Goal: Task Accomplishment & Management: Complete application form

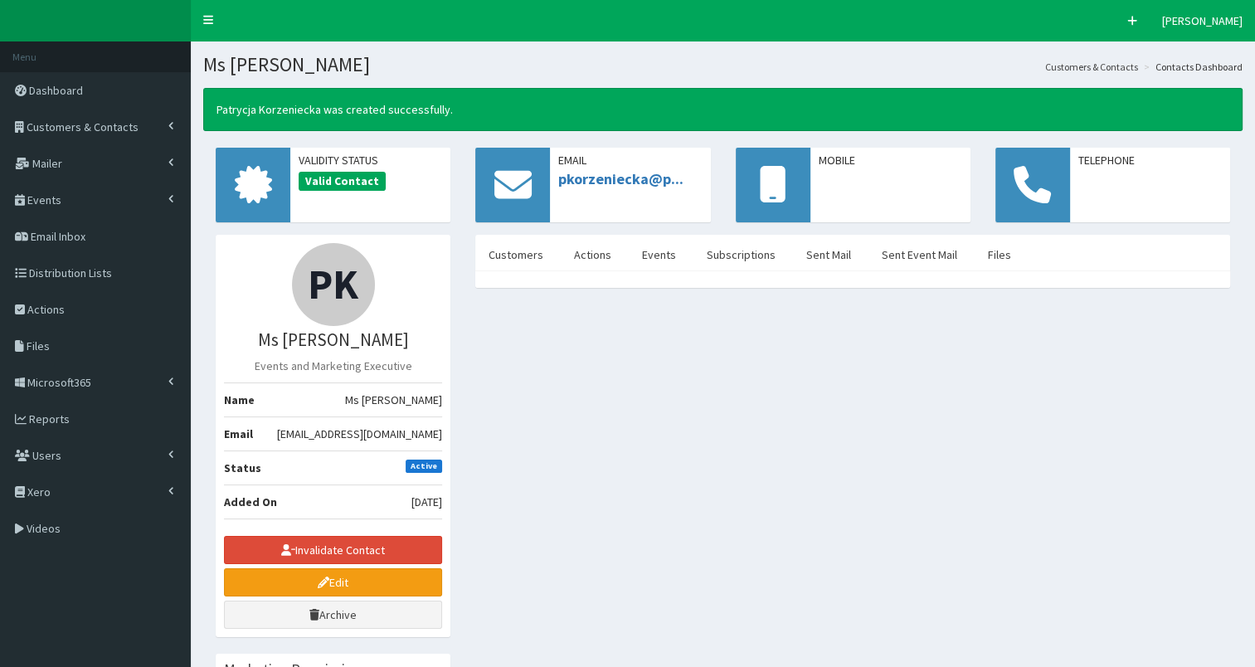
click at [71, 124] on span "Customers & Contacts" at bounding box center [83, 126] width 112 height 15
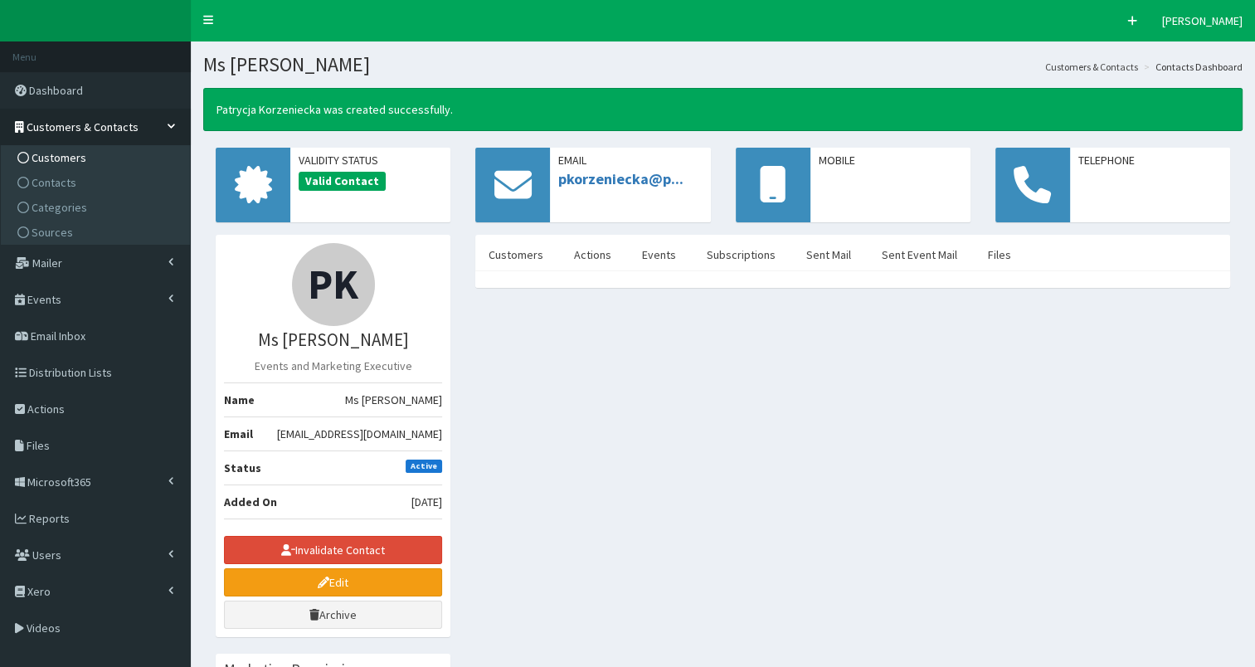
click at [70, 153] on span "Customers" at bounding box center [59, 157] width 55 height 15
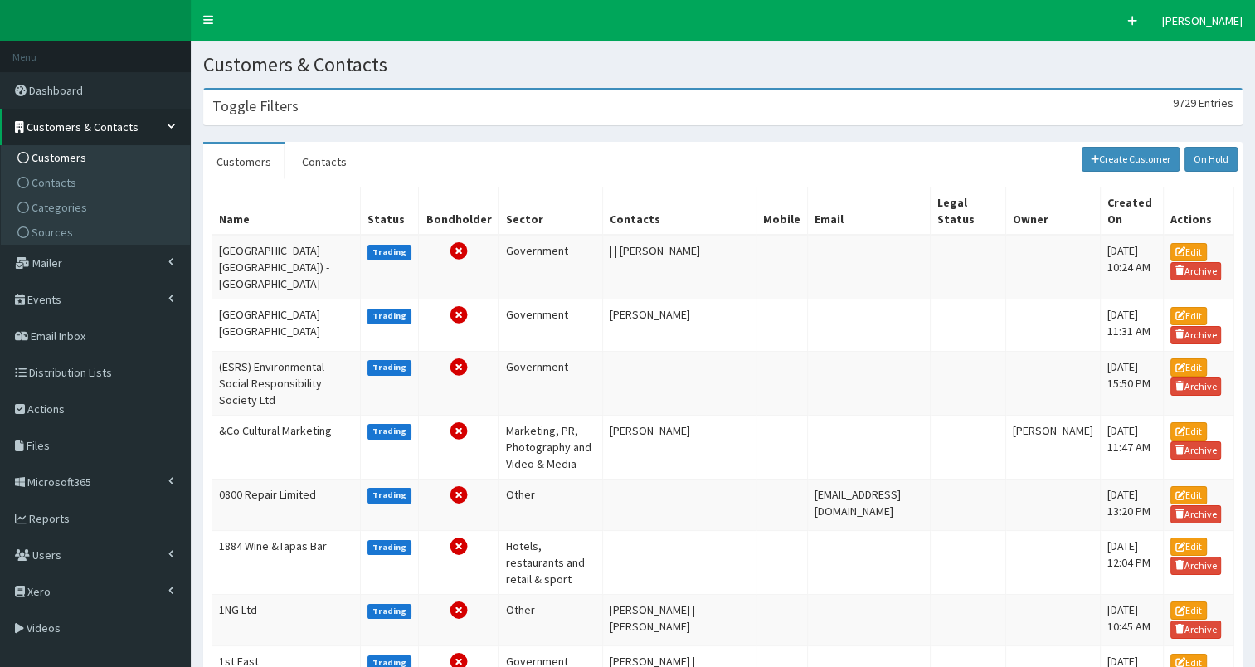
click at [282, 118] on div "Toggle Filters 9729 Entries" at bounding box center [723, 107] width 1038 height 34
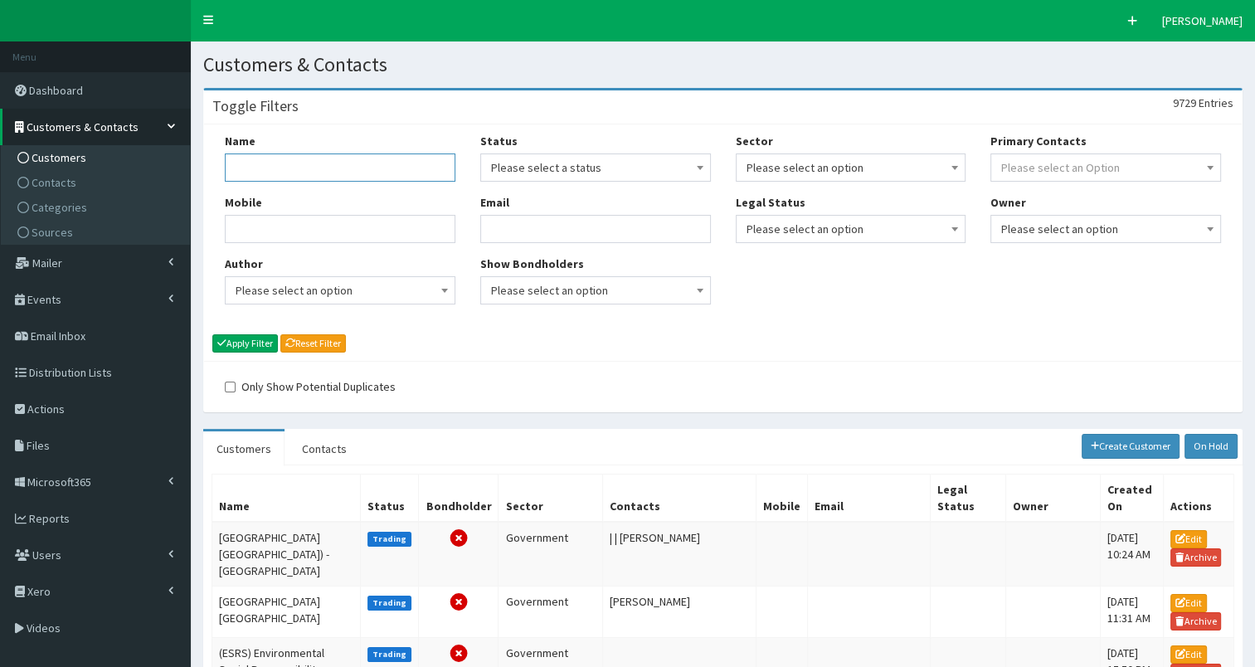
click at [276, 165] on input "Name" at bounding box center [340, 167] width 231 height 28
type input "tec partnership"
click at [249, 338] on button "Apply Filter" at bounding box center [245, 343] width 66 height 18
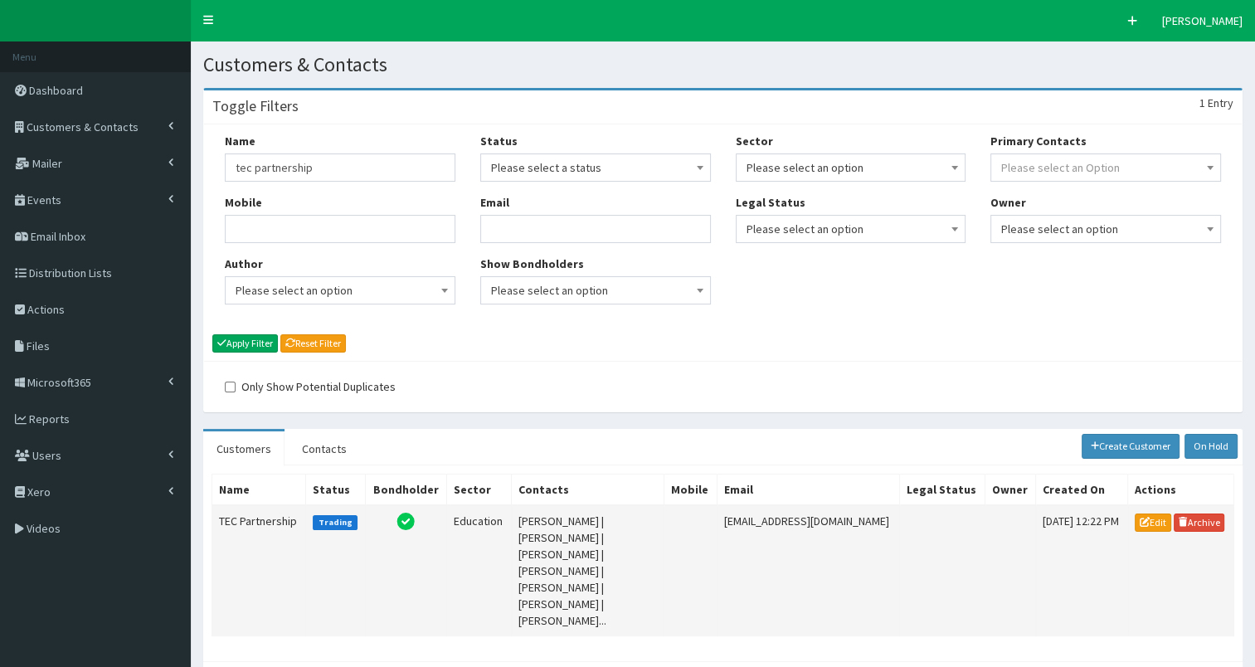
click at [251, 517] on td "TEC Partnership" at bounding box center [259, 570] width 94 height 131
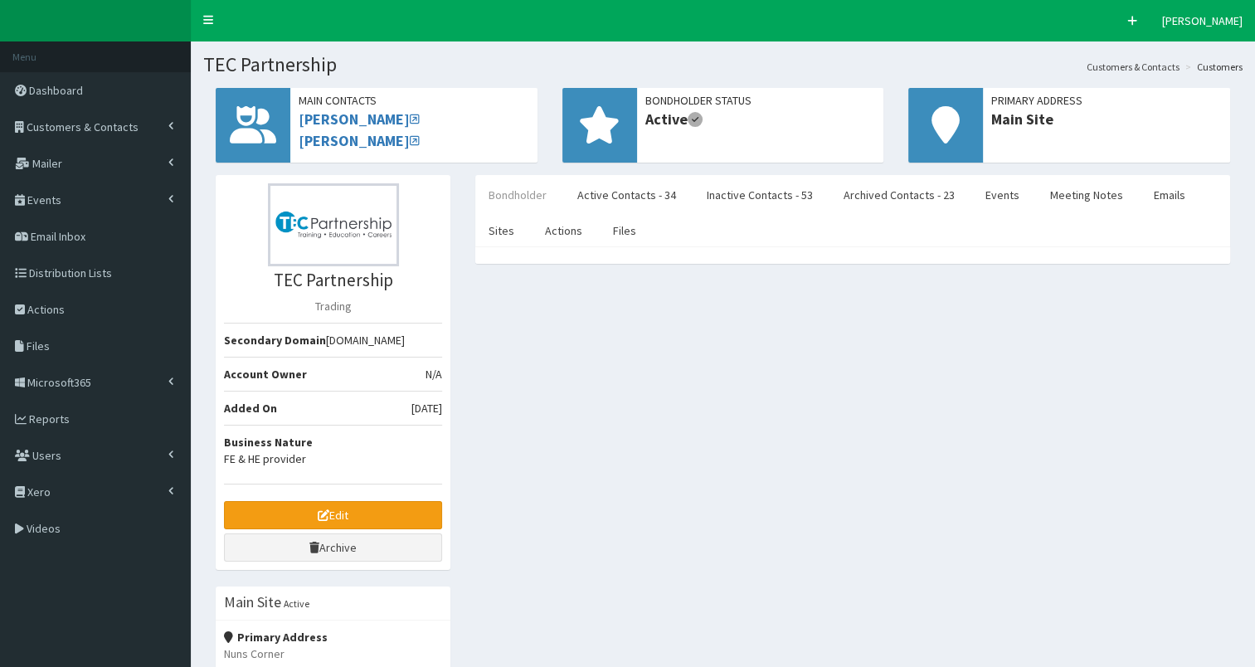
click at [507, 192] on link "Bondholder" at bounding box center [517, 195] width 85 height 35
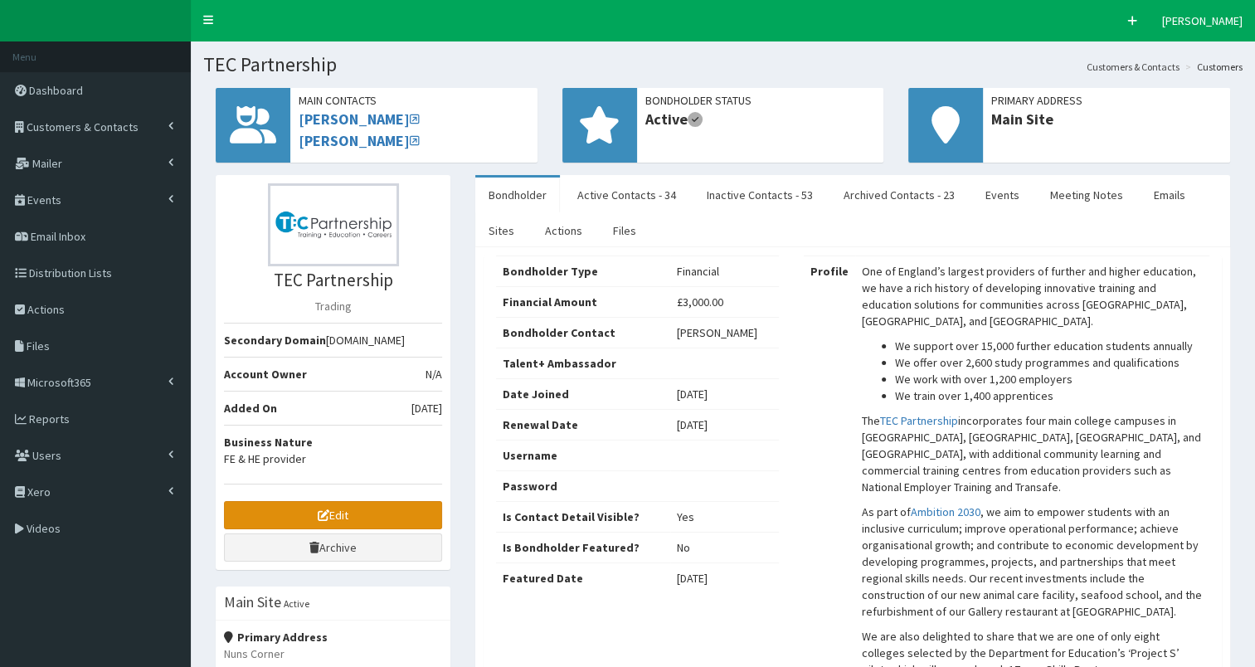
click at [335, 509] on link "Edit" at bounding box center [333, 515] width 218 height 28
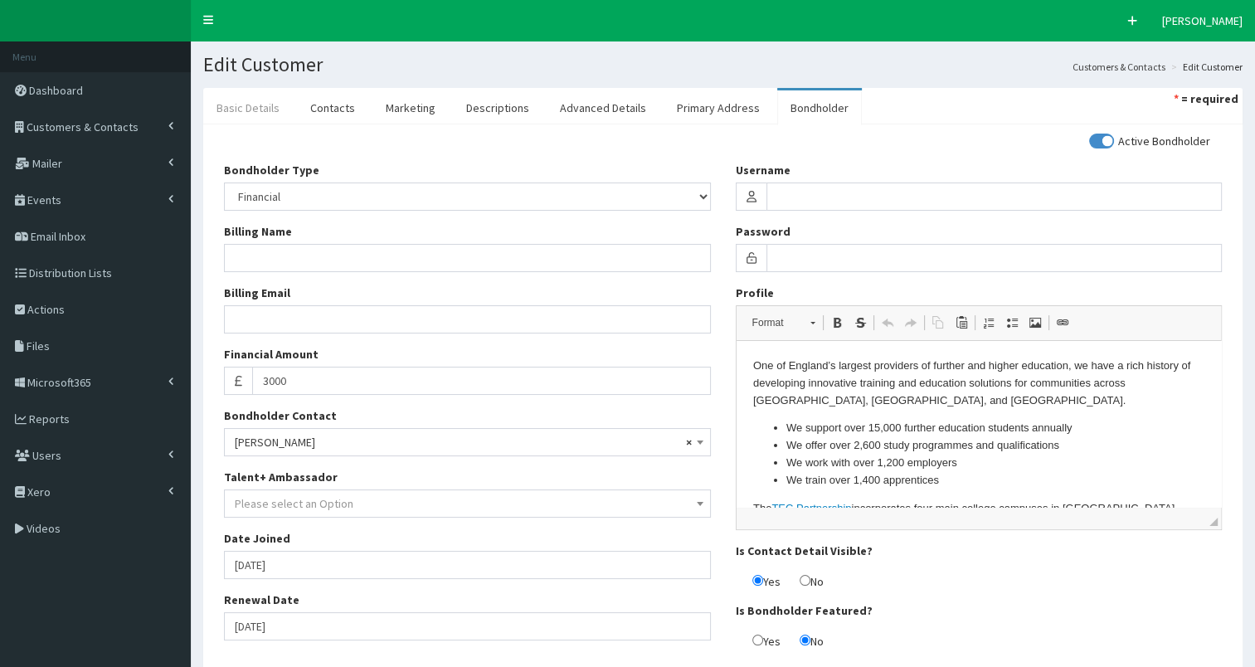
click at [236, 114] on link "Basic Details" at bounding box center [248, 107] width 90 height 35
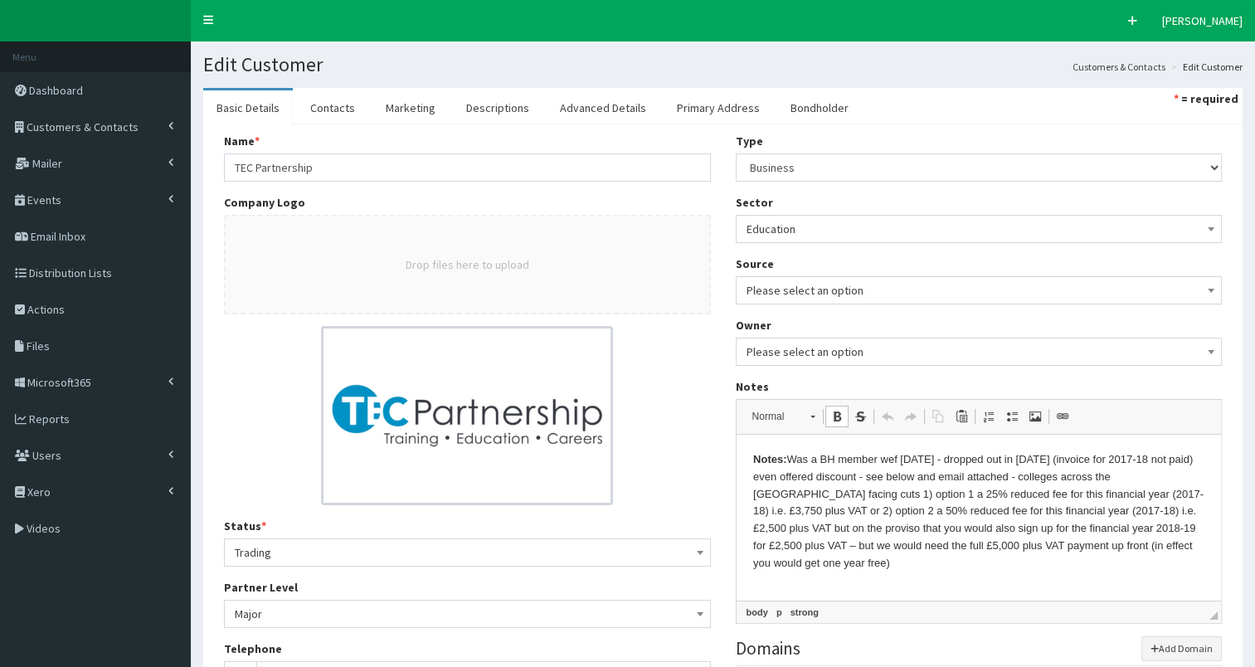
click at [791, 464] on p "Notes: Was a BH member wef May 2014 - dropped out in May 2017 (invoice for 2017…" at bounding box center [978, 511] width 452 height 121
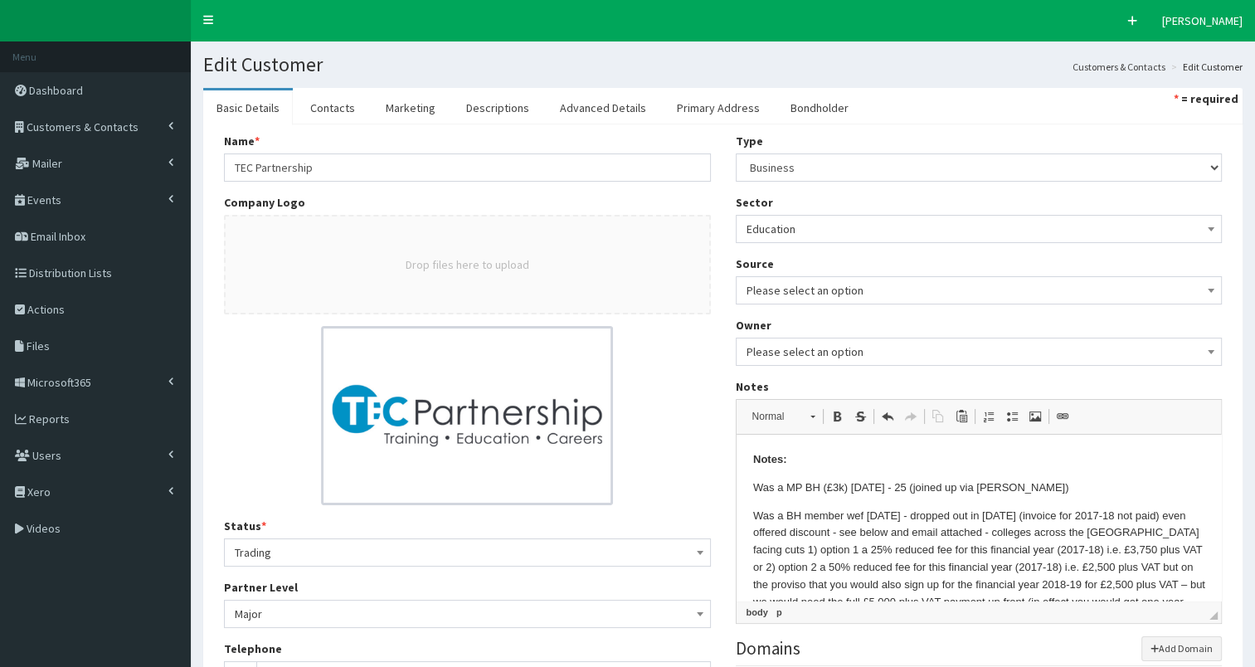
click at [791, 461] on p "Notes:" at bounding box center [978, 459] width 452 height 17
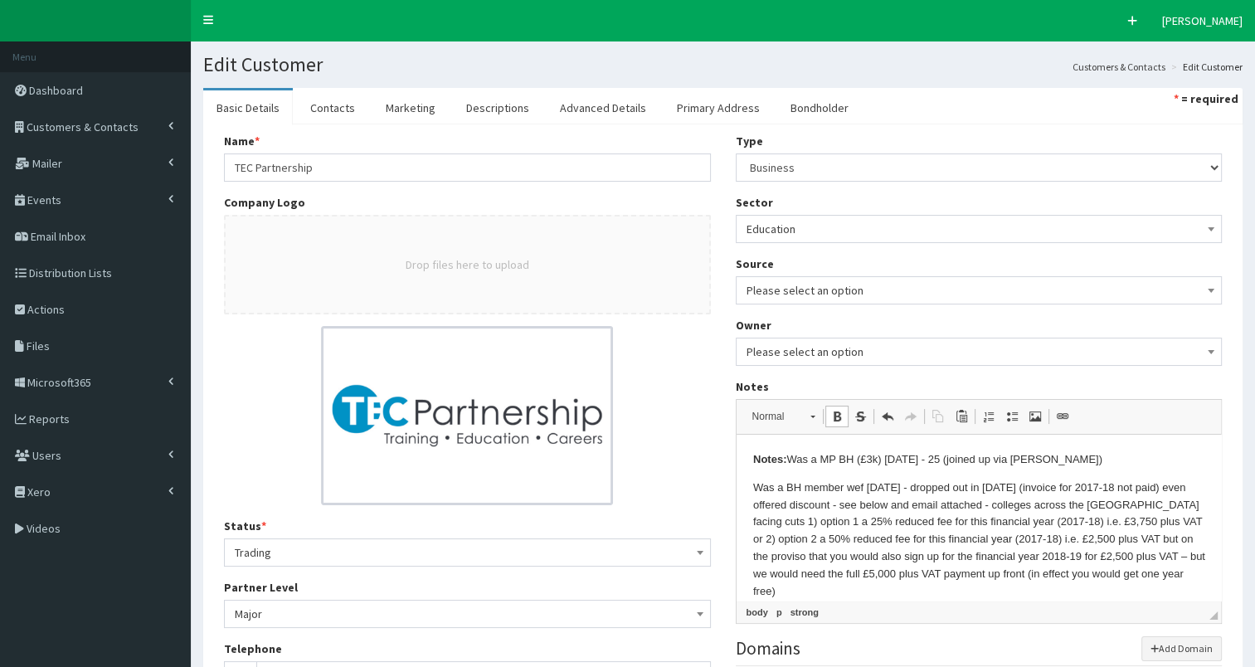
click at [1060, 461] on p "Notes: Was a MP BH (£3k) July 2024 - 25 (joined up via Alicia)" at bounding box center [978, 459] width 452 height 17
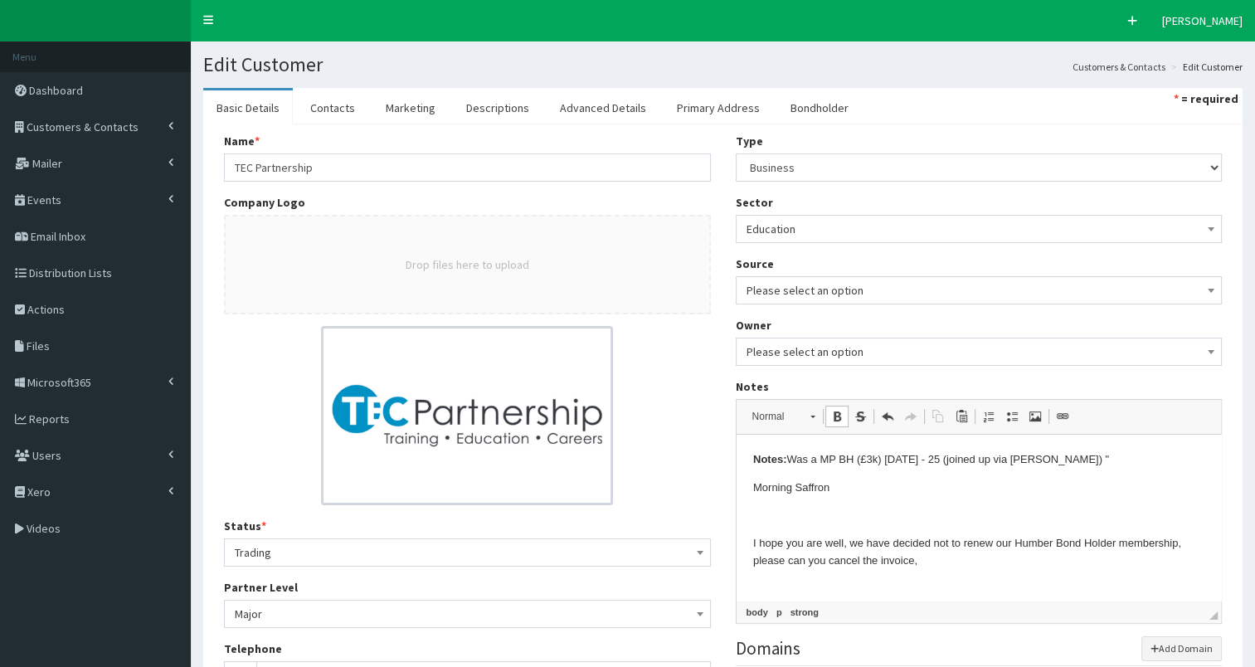
click at [1097, 462] on p "Notes: Was a MP BH (£3k) July 2024 - 25 (joined up via Alicia) "" at bounding box center [978, 459] width 452 height 17
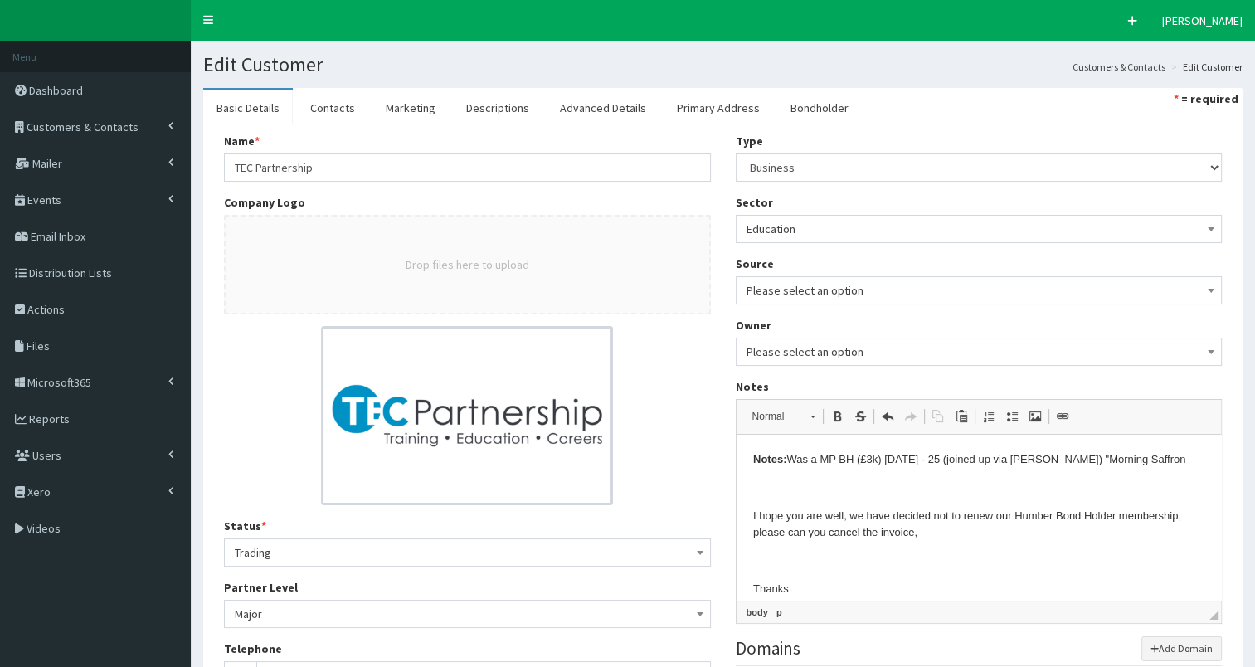
click at [1154, 460] on p "Notes: Was a MP BH (£3k) July 2024 - 25 (joined up via Alicia) " Morning Saffron" at bounding box center [978, 459] width 452 height 17
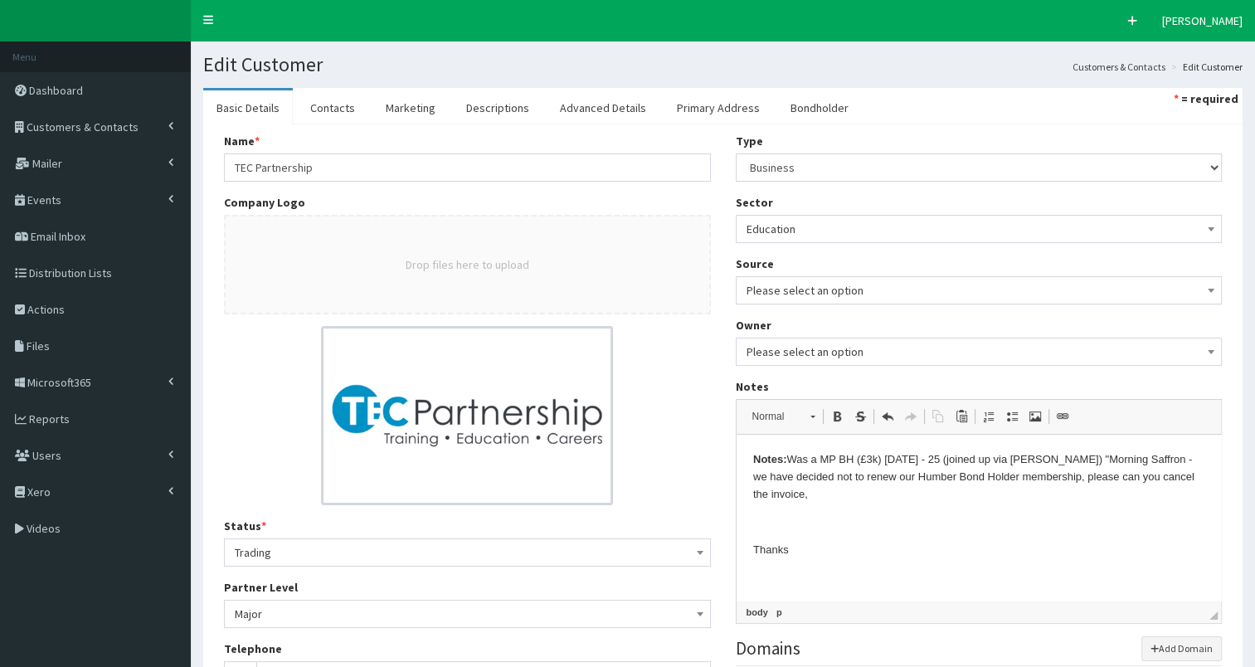
click at [842, 499] on p "Notes: Was a MP BH (£3k) July 2024 - 25 (joined up via Alicia) " Morning Saffro…" at bounding box center [978, 476] width 452 height 51
click at [835, 496] on p "Notes: Was a MP BH (£3k) July 2024 - 25 (joined up via Alicia) " Morning Saffro…" at bounding box center [978, 476] width 452 height 51
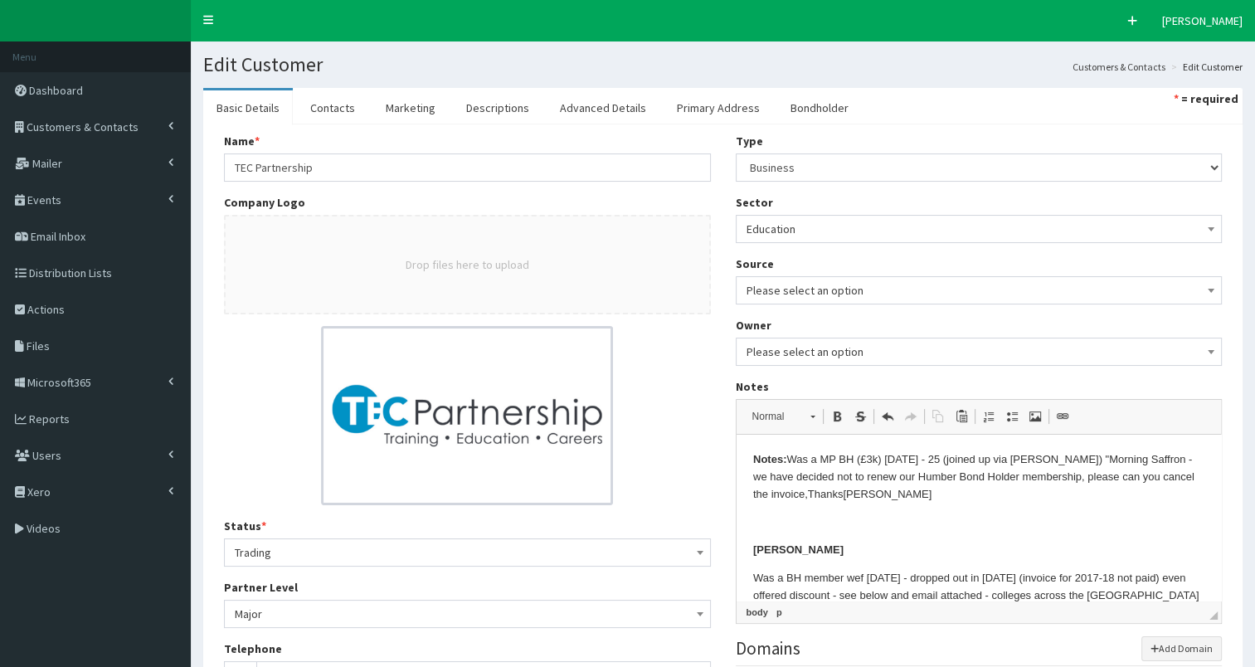
click at [872, 496] on p "Notes: Was a MP BH (£3k) July 2024 - 25 (joined up via Alicia) " Morning Saffro…" at bounding box center [978, 476] width 452 height 51
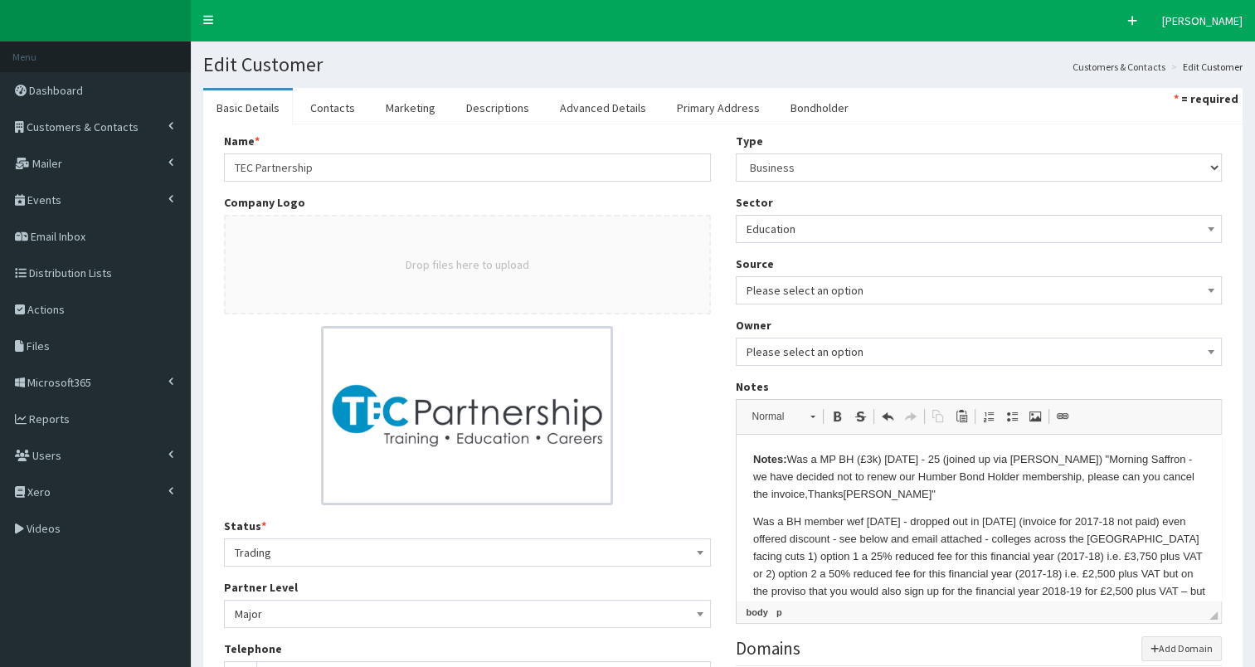
scroll to position [356, 0]
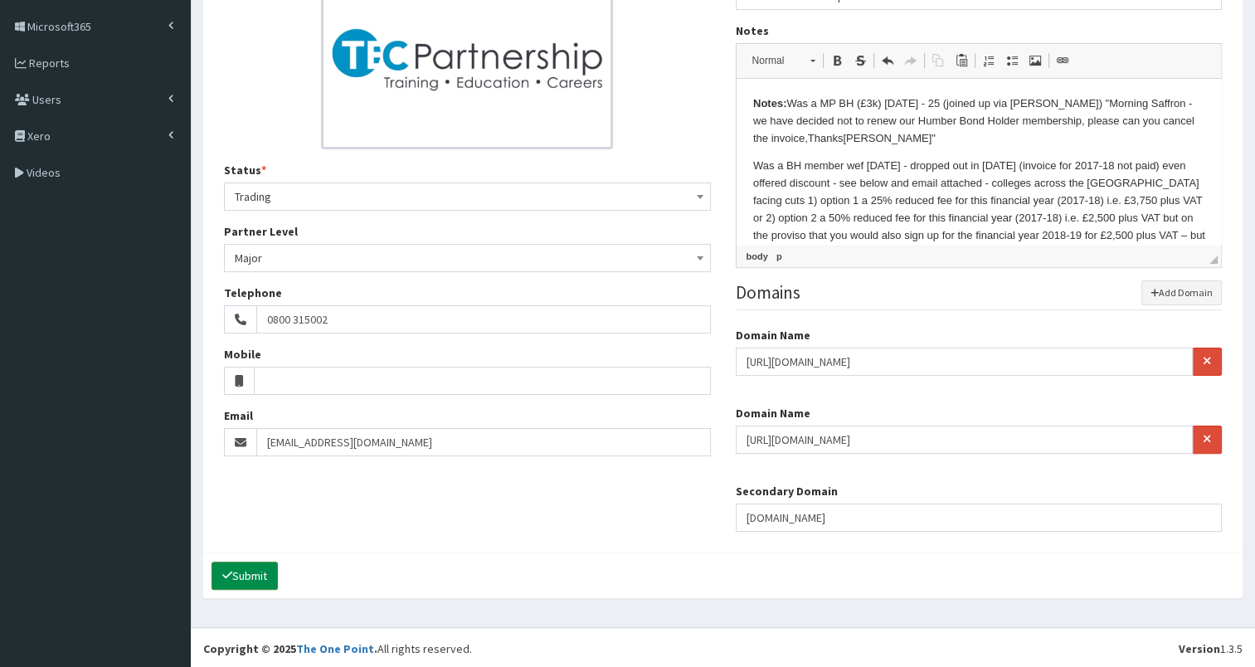
click at [246, 568] on button "Submit" at bounding box center [245, 576] width 66 height 28
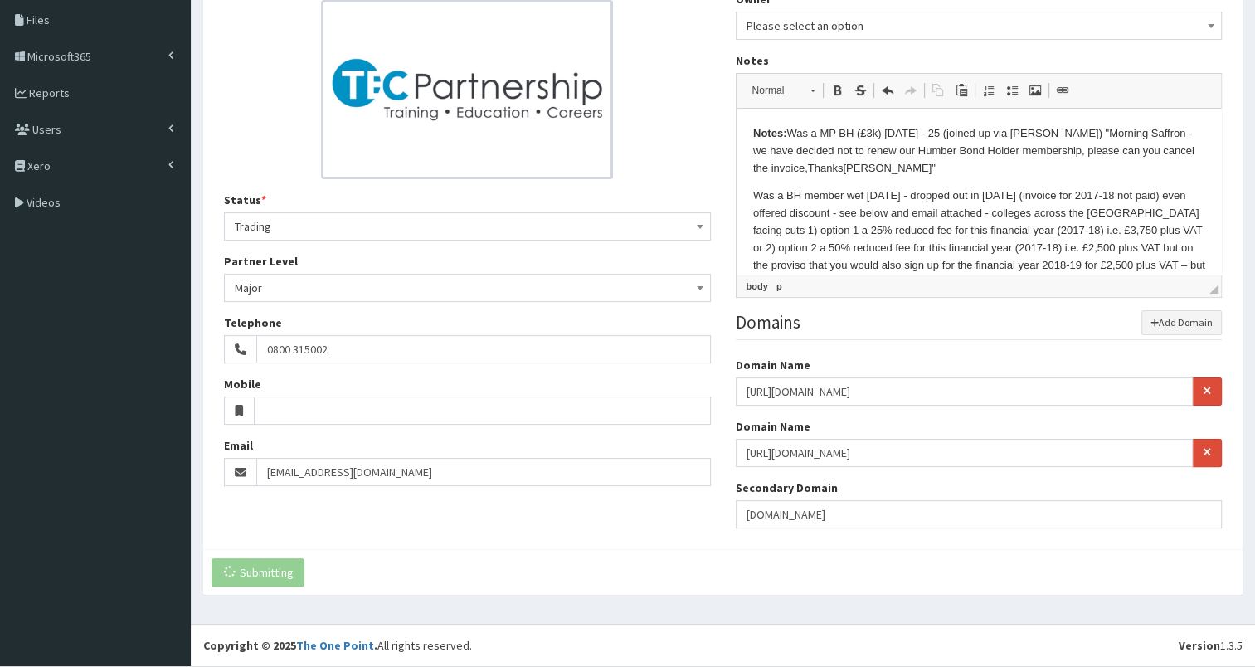
scroll to position [323, 0]
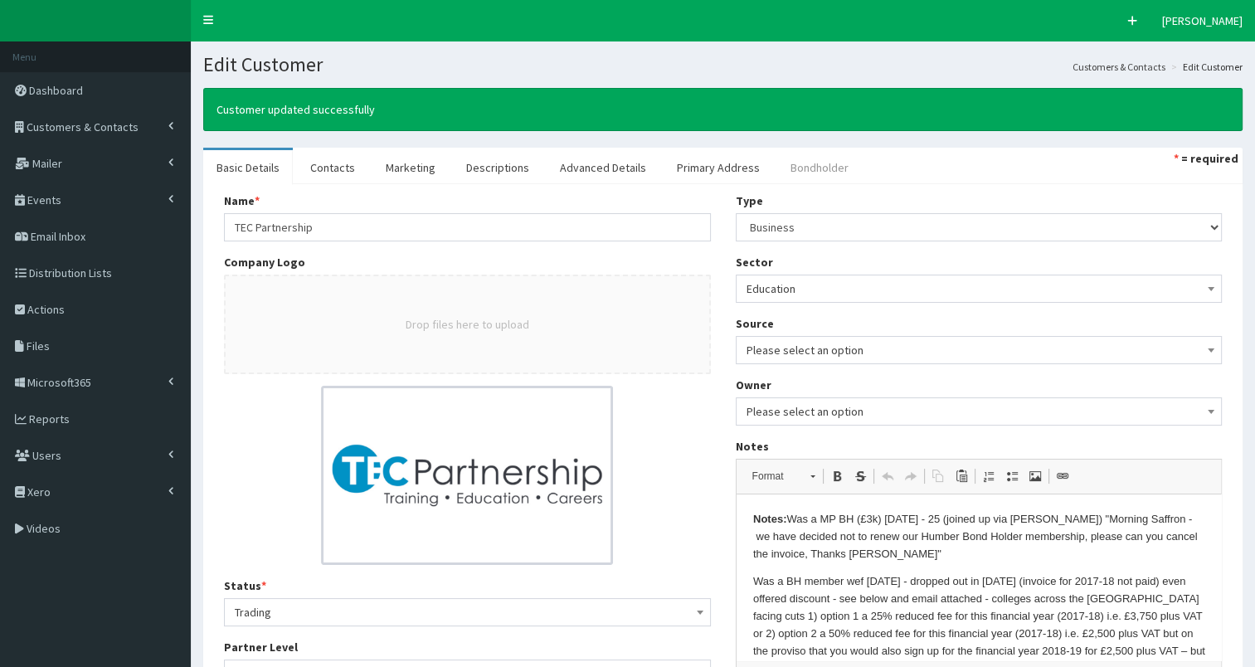
click at [799, 165] on link "Bondholder" at bounding box center [819, 167] width 85 height 35
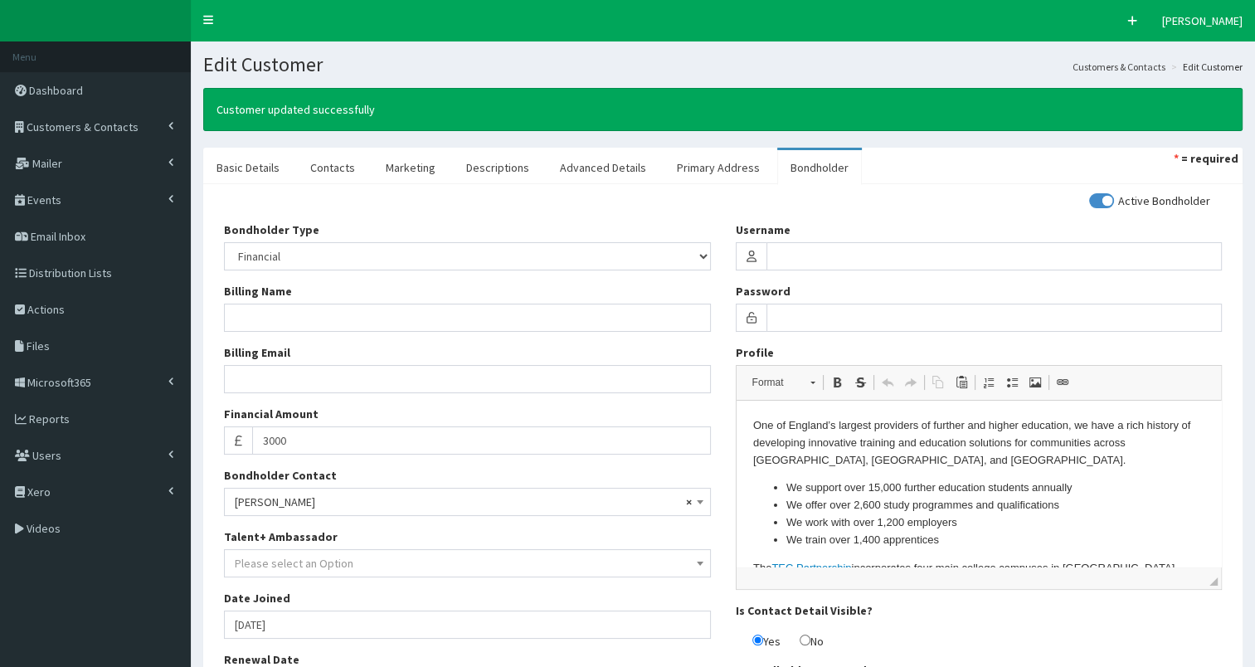
click at [1099, 196] on input "checkbox" at bounding box center [1149, 201] width 121 height 12
checkbox input "false"
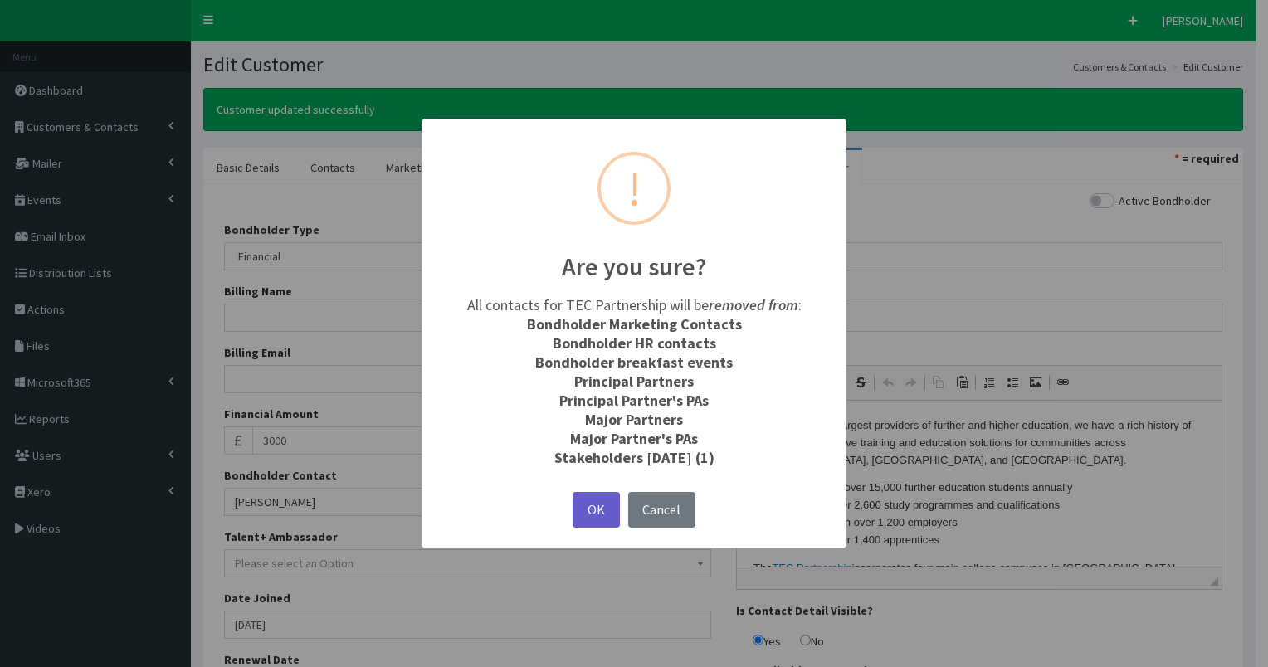
click at [601, 506] on button "OK" at bounding box center [595, 510] width 46 height 36
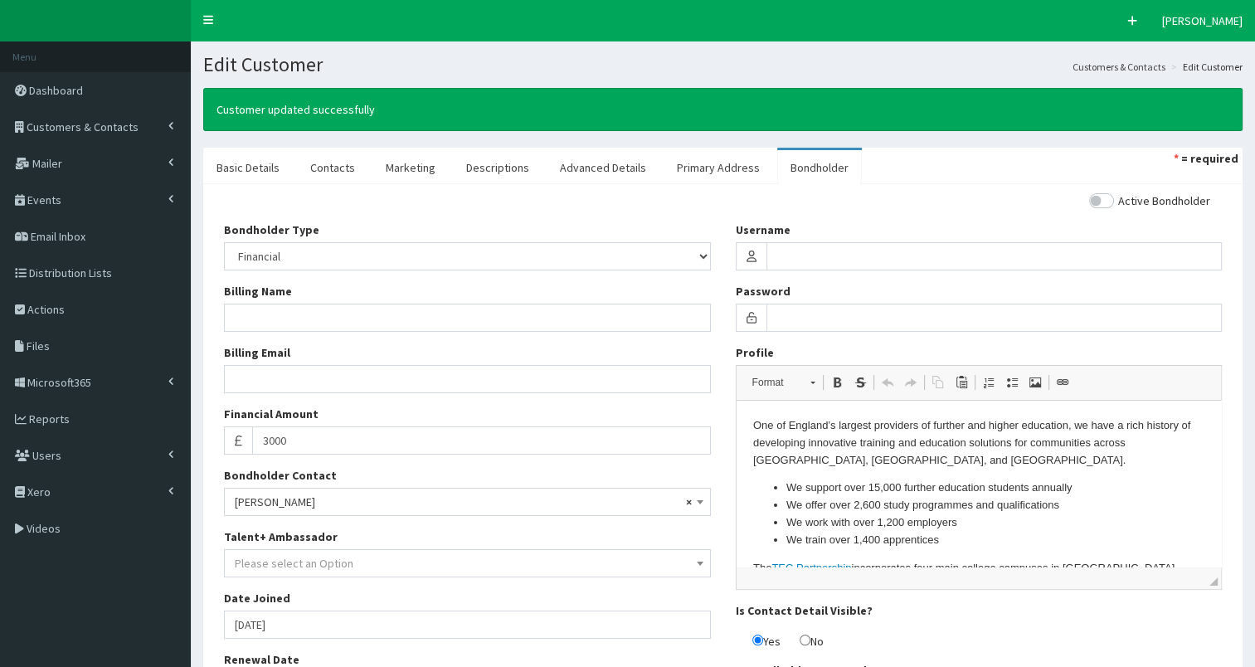
scroll to position [179, 0]
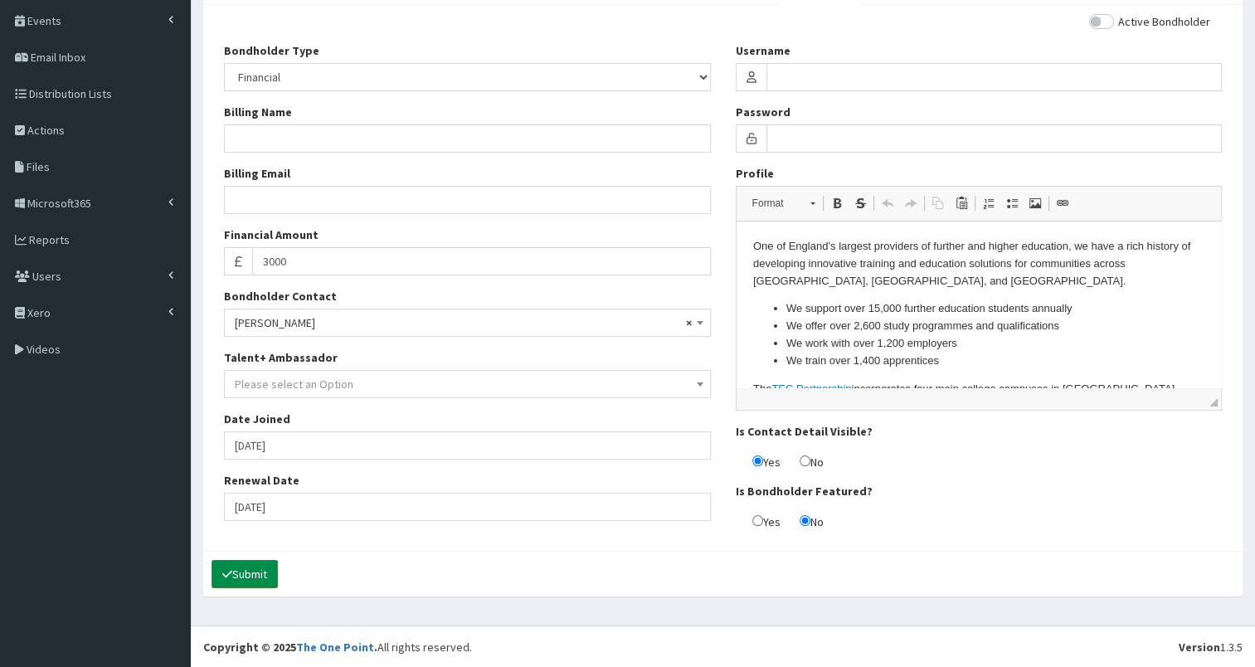
click at [259, 571] on button "Submit" at bounding box center [245, 574] width 66 height 28
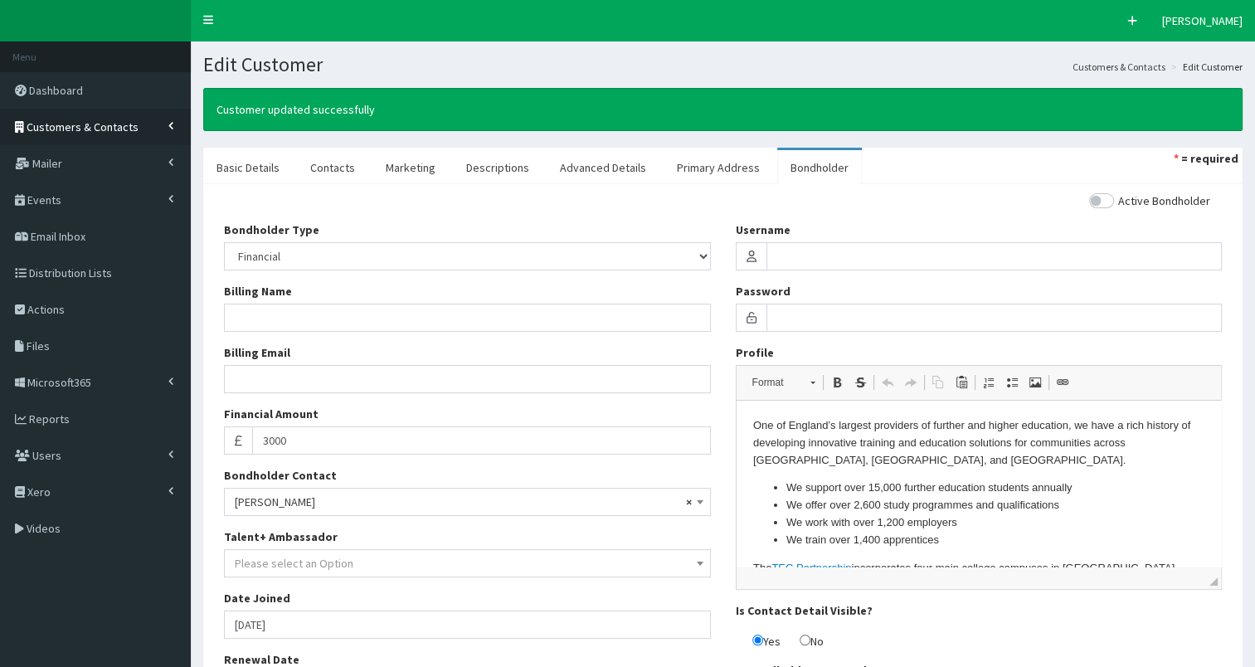
click at [93, 134] on link "Customers & Contacts" at bounding box center [95, 127] width 191 height 36
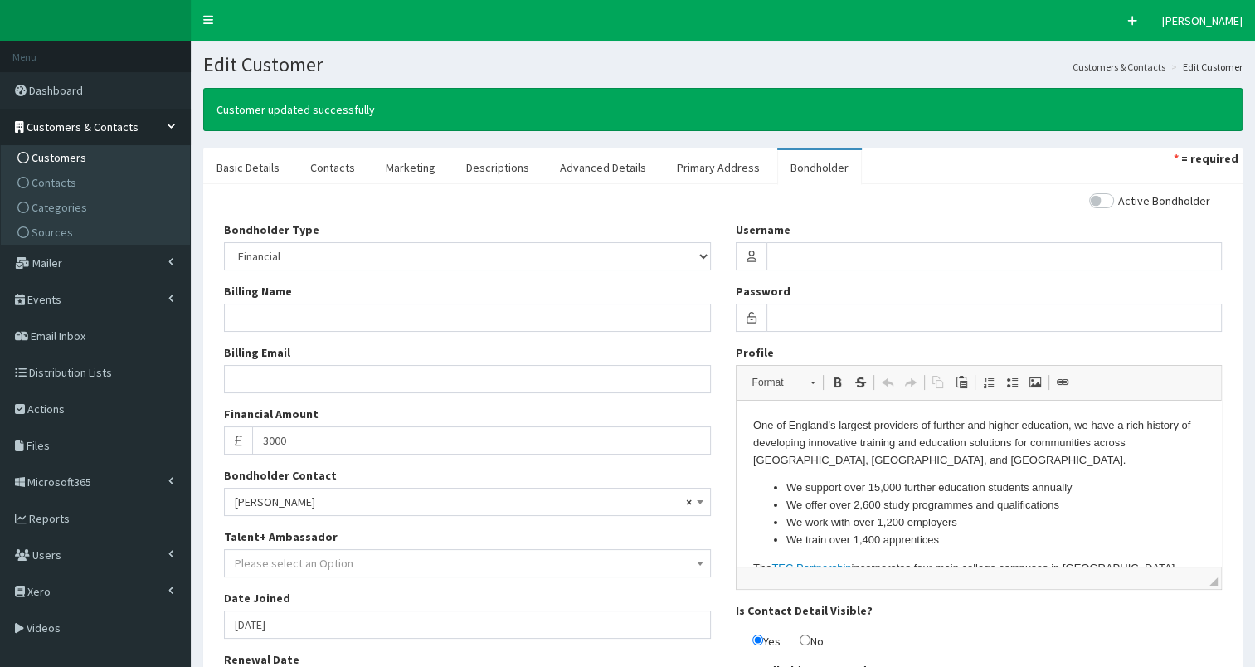
click at [95, 159] on link "Customers" at bounding box center [97, 157] width 185 height 25
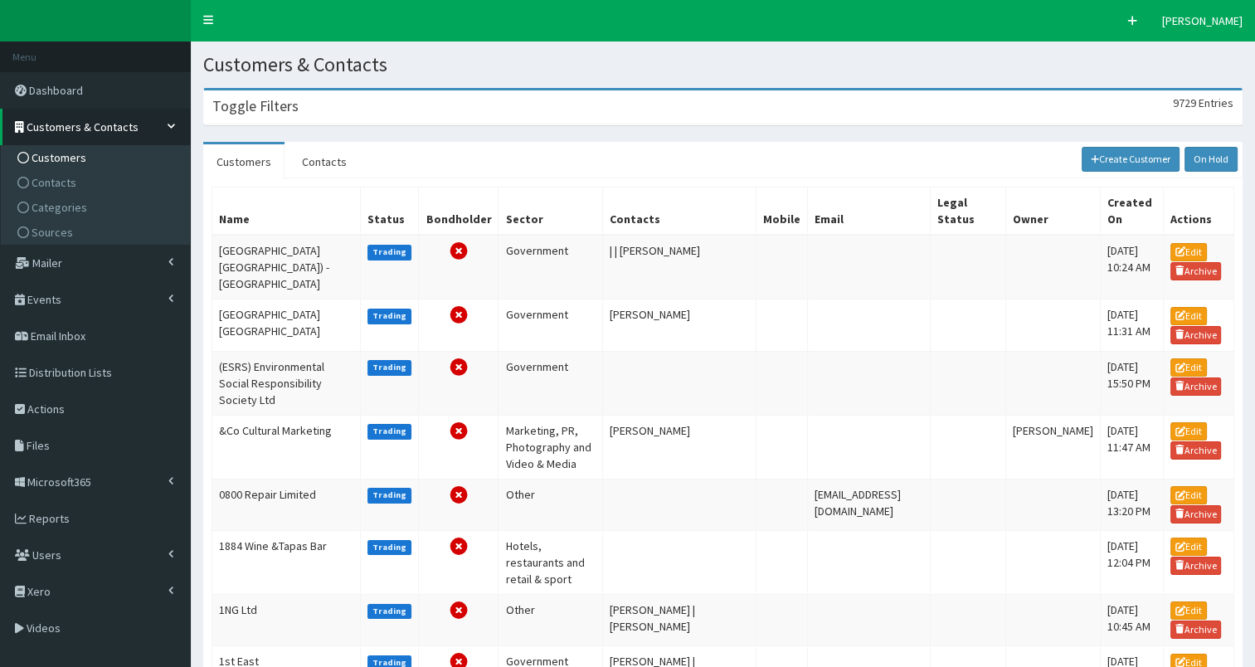
click at [301, 106] on div "Toggle Filters 9729 Entries" at bounding box center [723, 107] width 1038 height 34
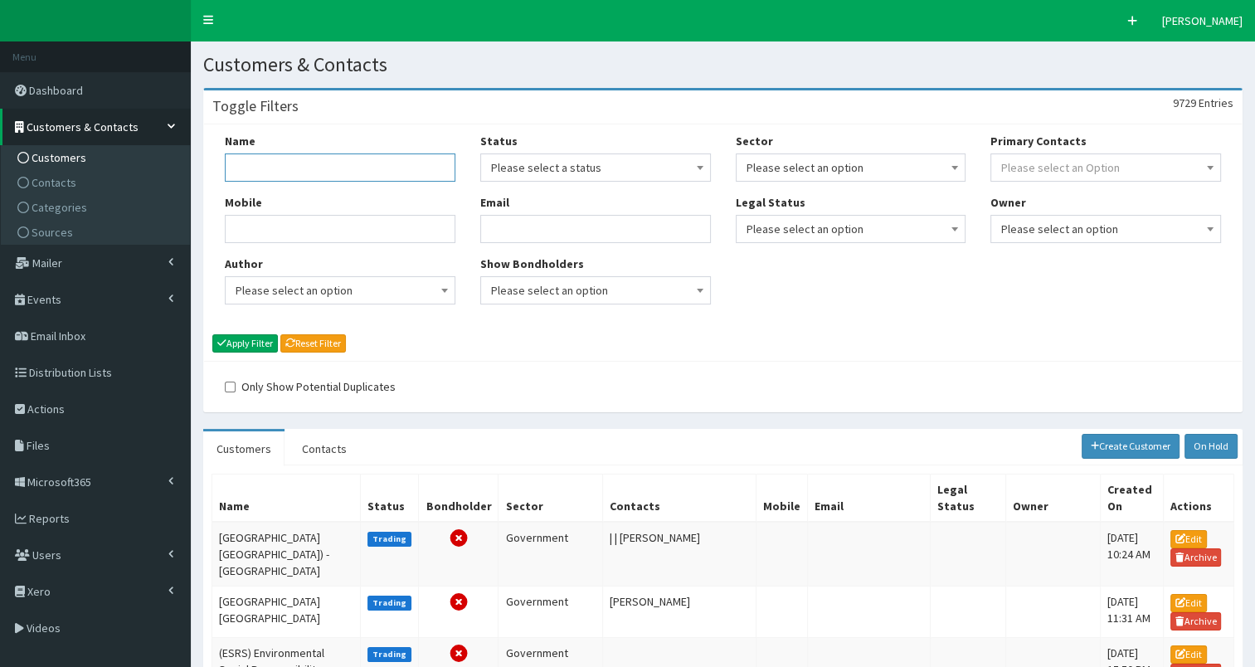
click at [265, 173] on input "Name" at bounding box center [340, 167] width 231 height 28
type input "tec par"
click at [244, 342] on button "Apply Filter" at bounding box center [245, 343] width 66 height 18
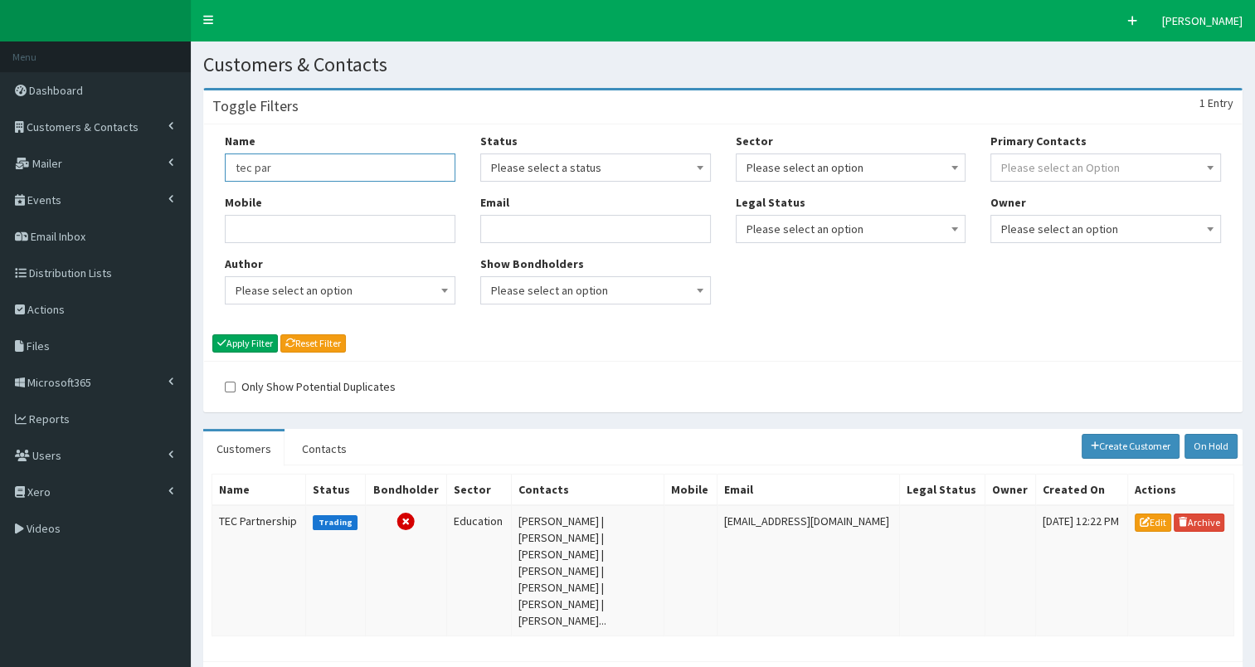
drag, startPoint x: 232, startPoint y: 163, endPoint x: 354, endPoint y: 176, distance: 122.7
click at [354, 176] on input "tec par" at bounding box center [340, 167] width 231 height 28
type input "FinD"
click at [246, 344] on button "Apply Filter" at bounding box center [245, 343] width 66 height 18
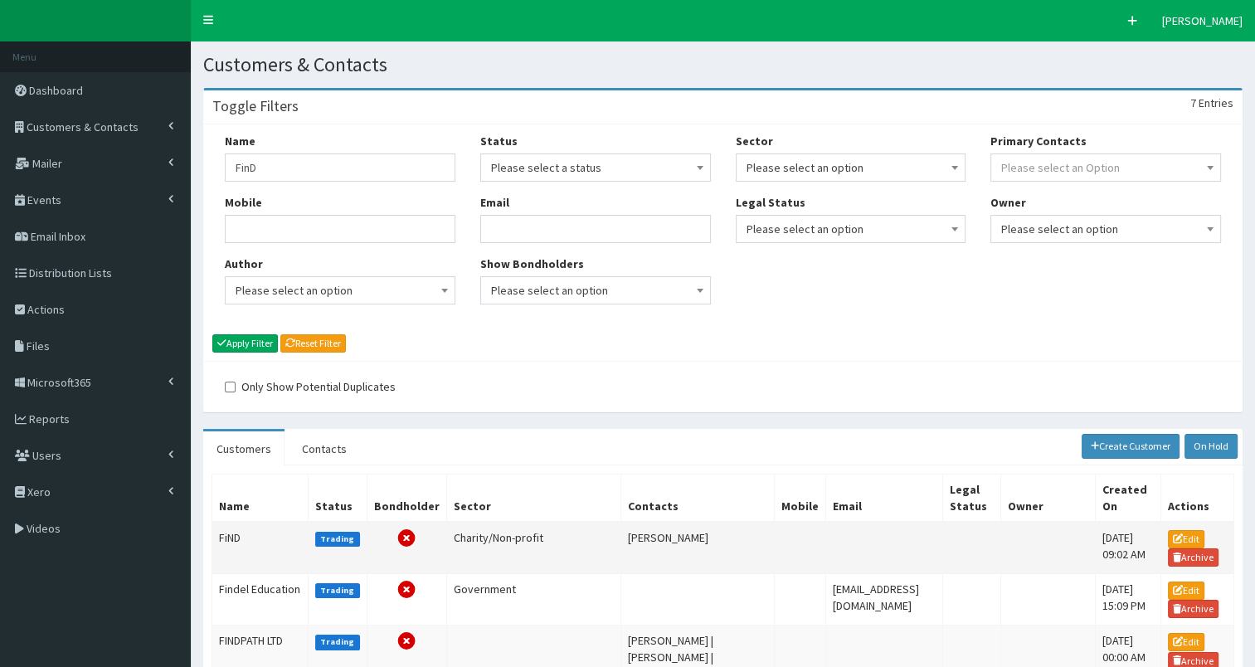
click at [226, 535] on td "FiND" at bounding box center [260, 548] width 96 height 52
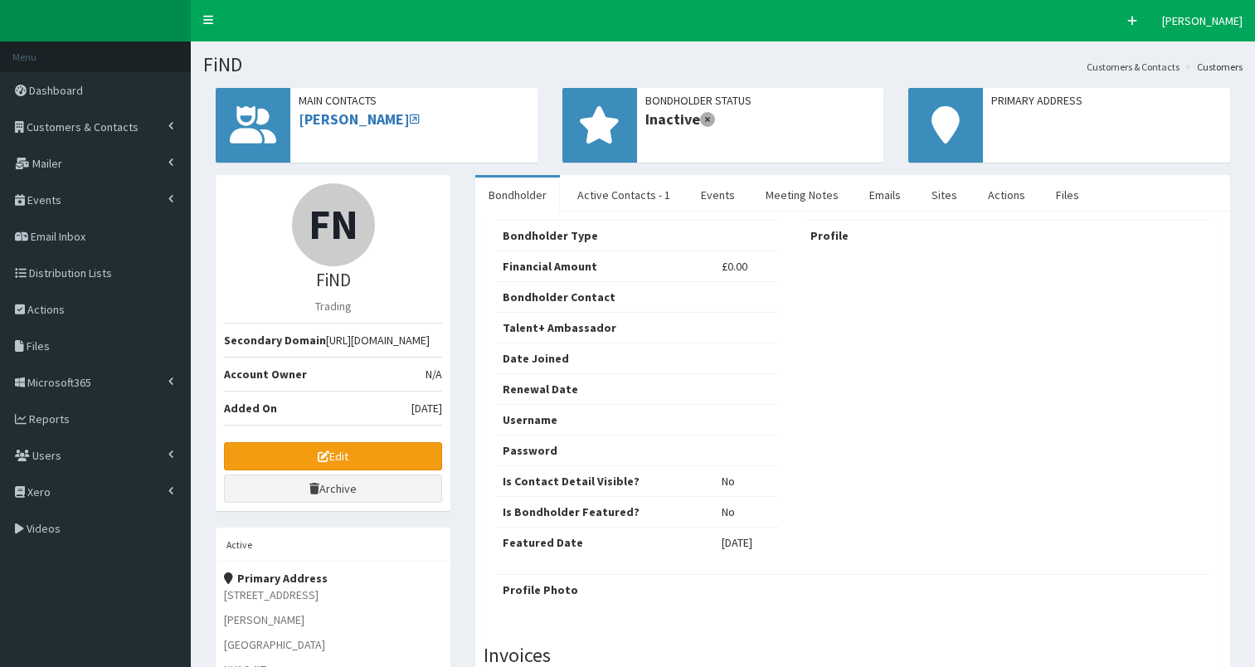
select select "50"
click at [616, 191] on link "Active Contacts - 1" at bounding box center [623, 195] width 119 height 35
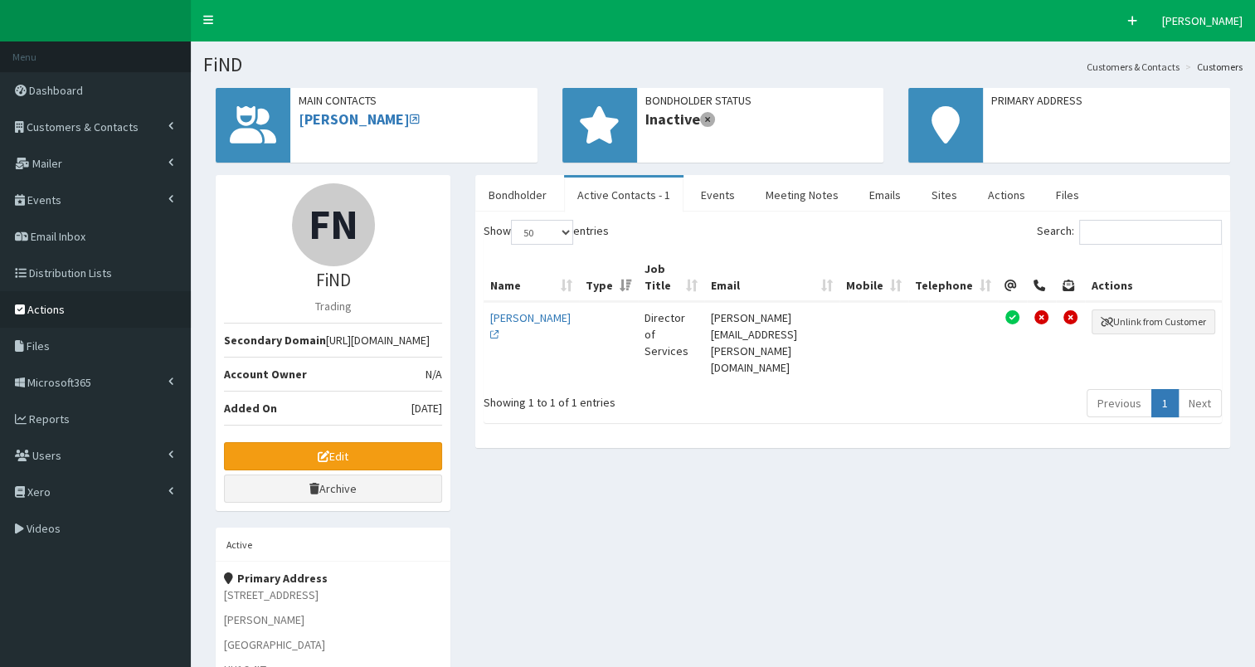
click at [48, 311] on span "Actions" at bounding box center [45, 309] width 37 height 15
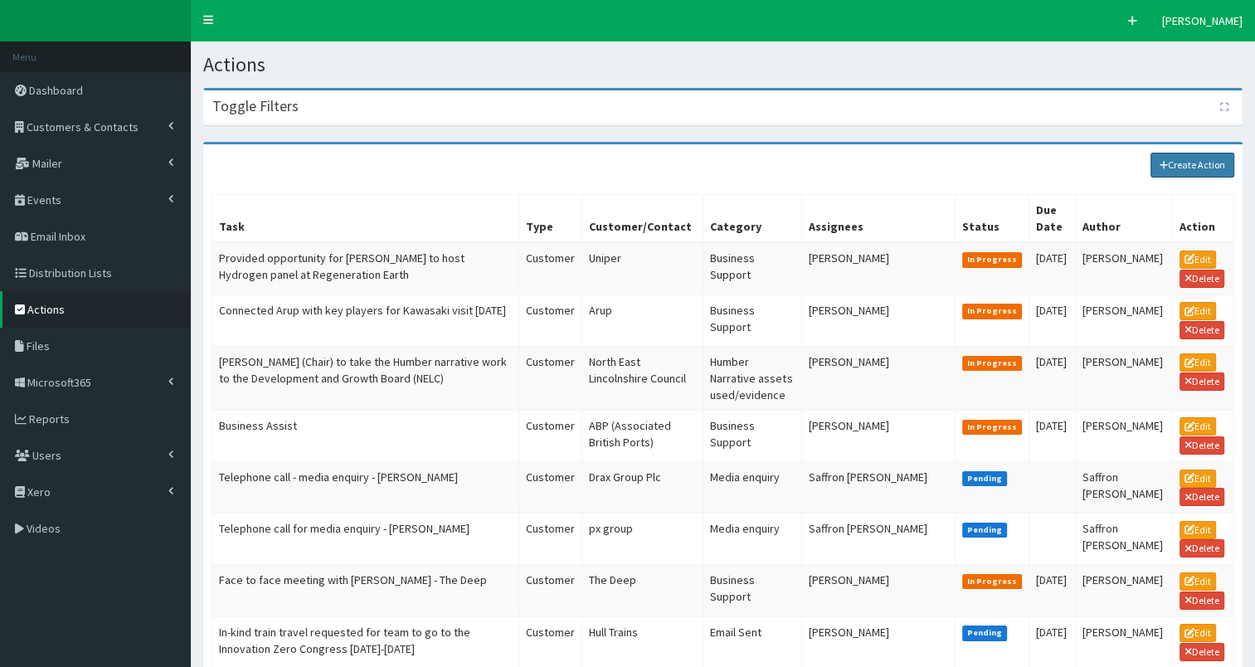
click at [1183, 163] on link "Create Action" at bounding box center [1193, 165] width 85 height 25
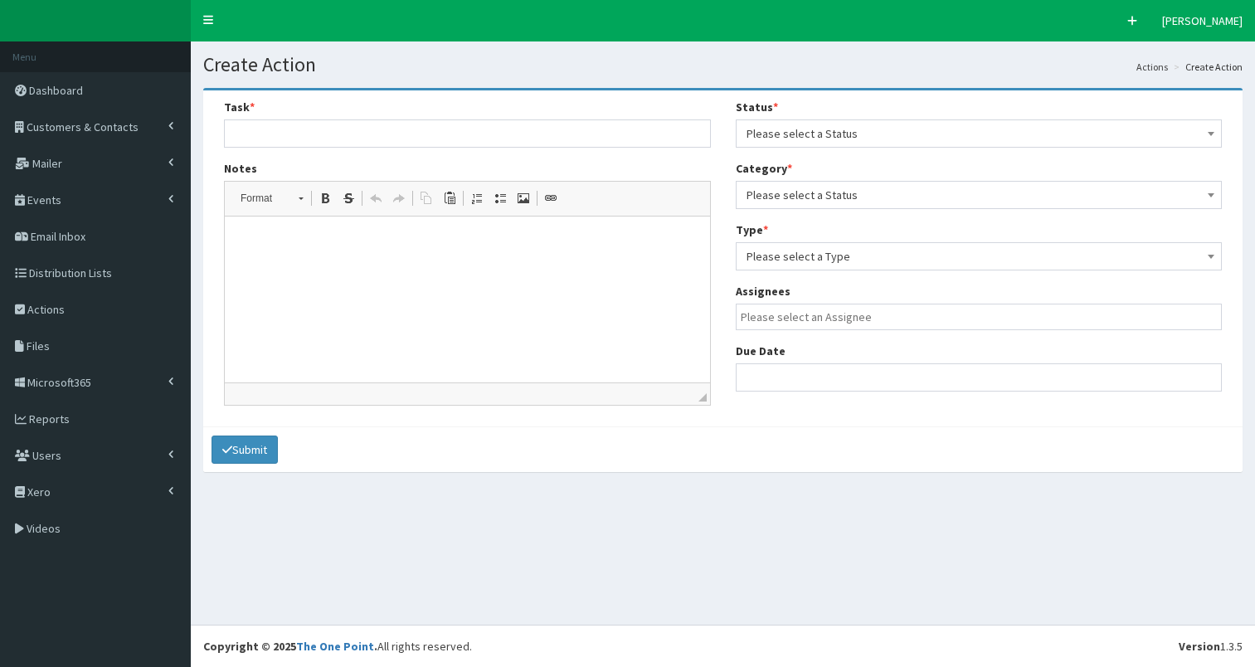
select select
click at [288, 259] on html at bounding box center [467, 242] width 485 height 51
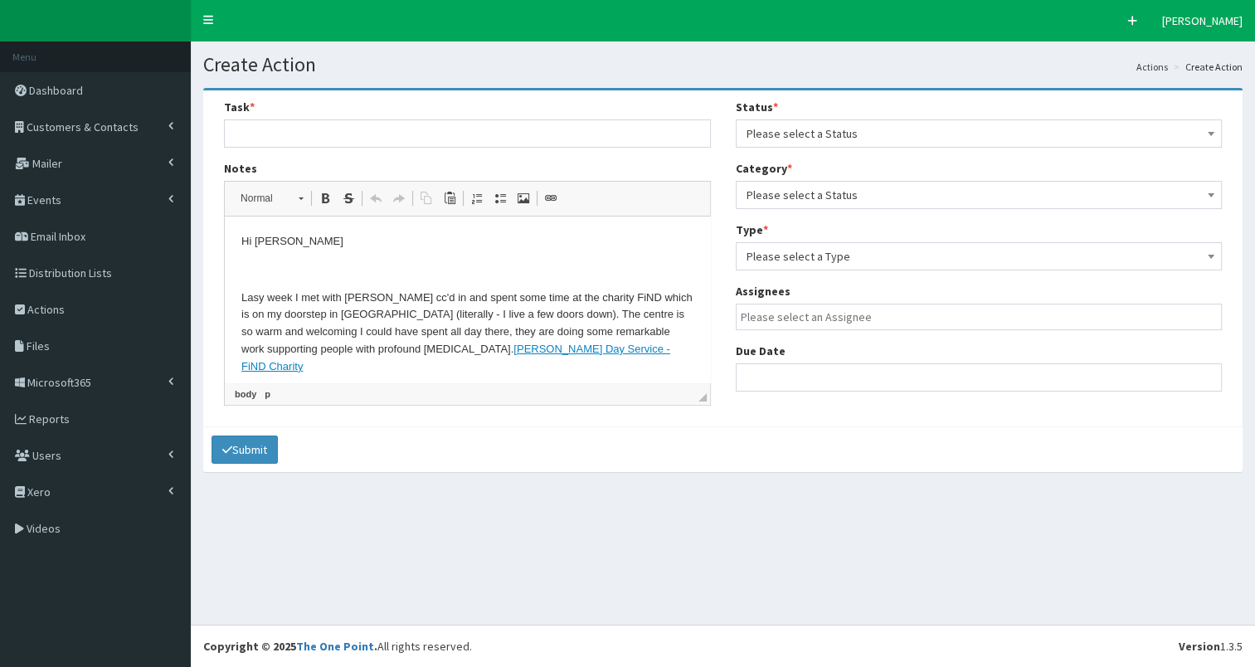
scroll to position [136, 0]
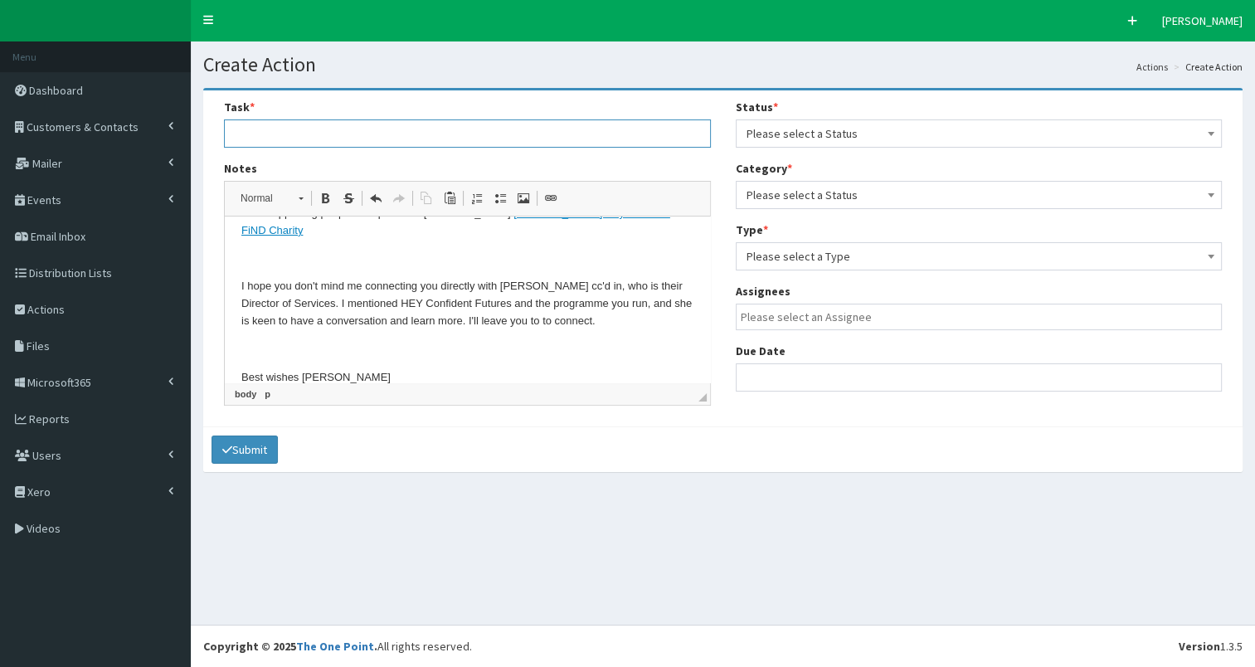
click at [239, 129] on input "text" at bounding box center [467, 133] width 487 height 28
type input "Promoted HEY Confident Futures programme"
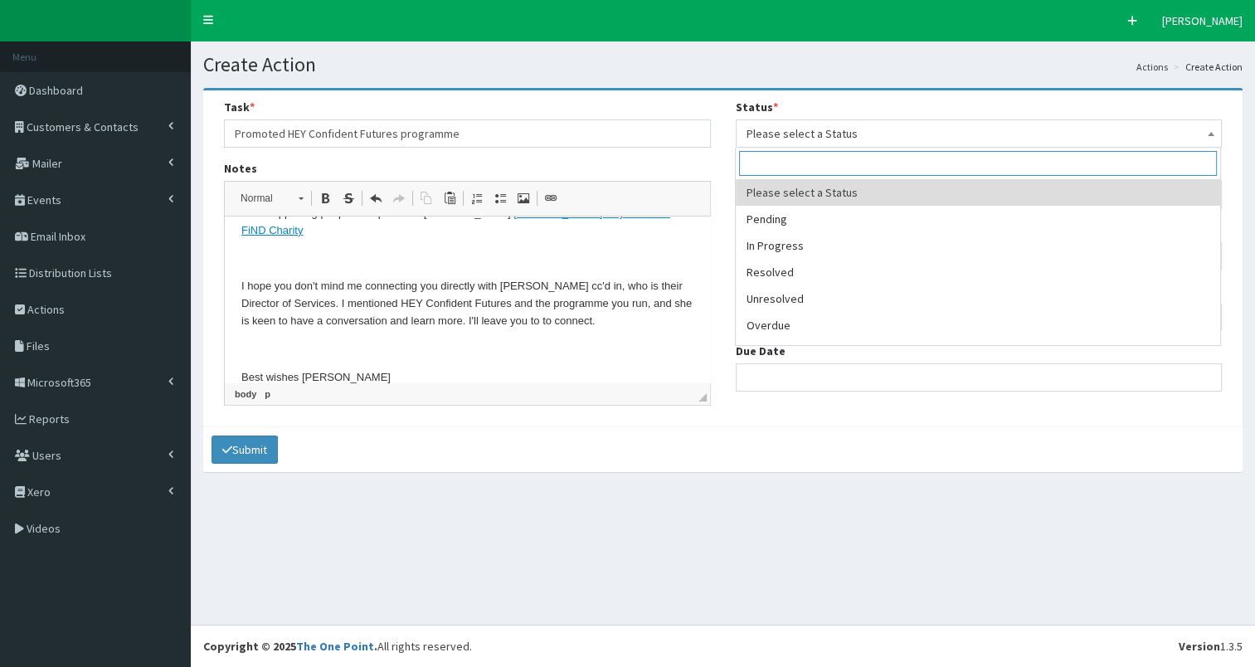
click at [806, 138] on span "Please select a Status" at bounding box center [979, 133] width 465 height 23
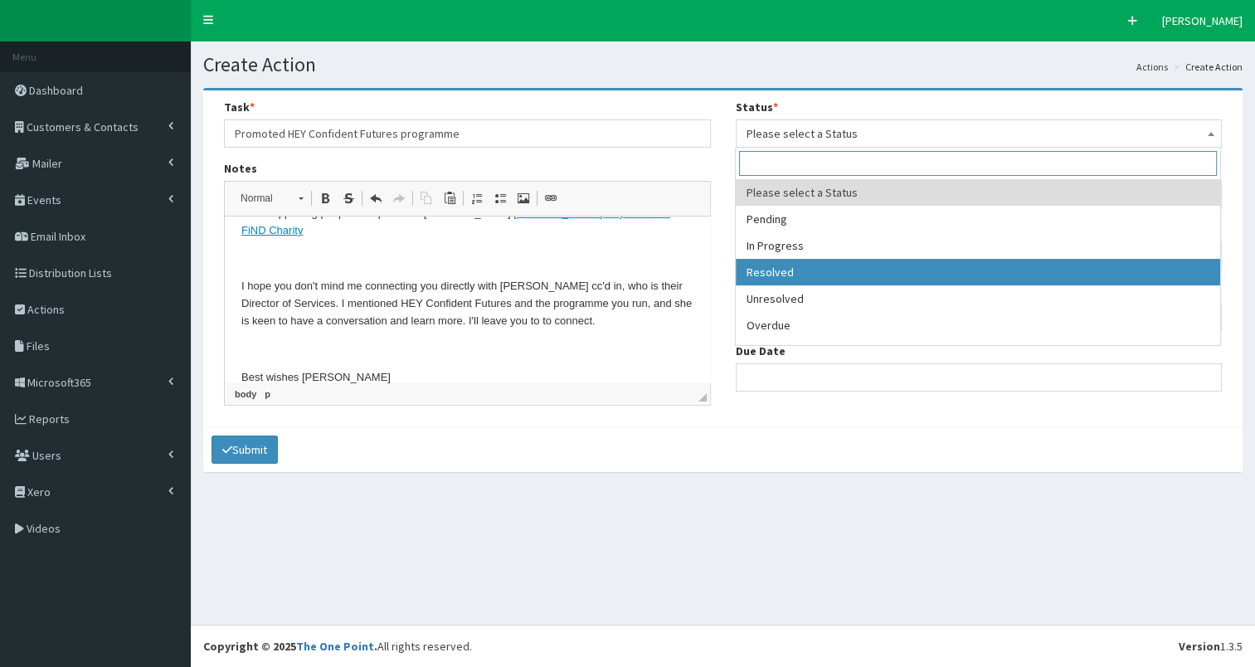
select select "3"
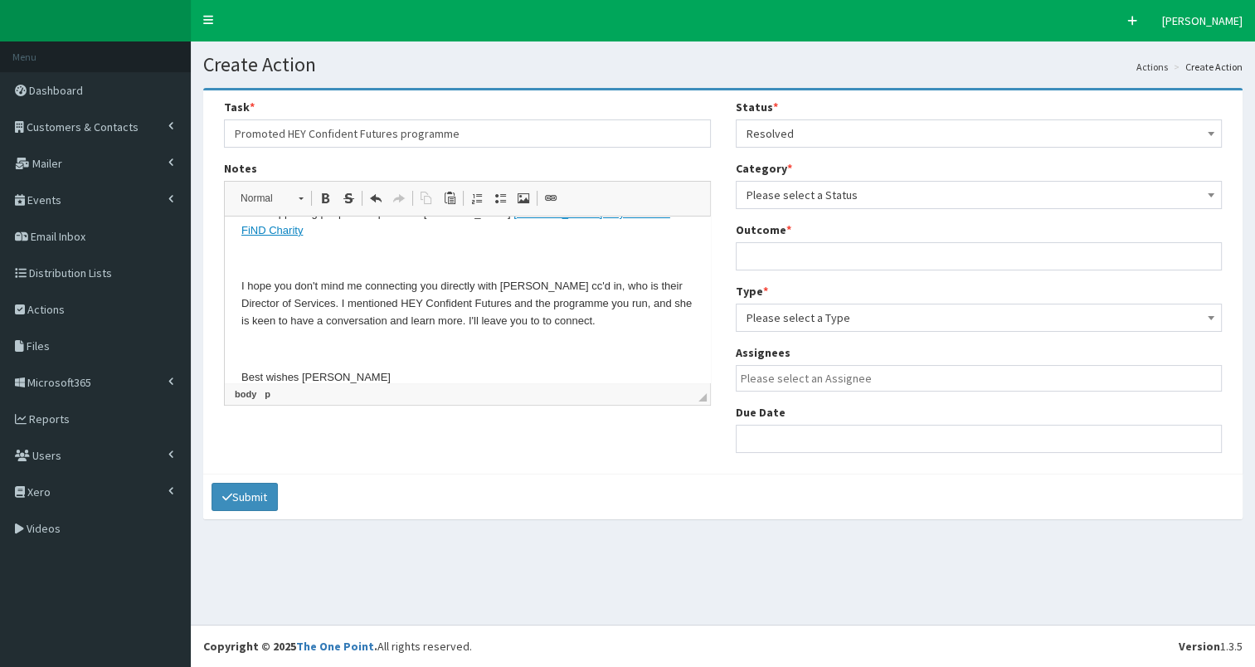
click at [832, 191] on span "Please select a Status" at bounding box center [979, 194] width 465 height 23
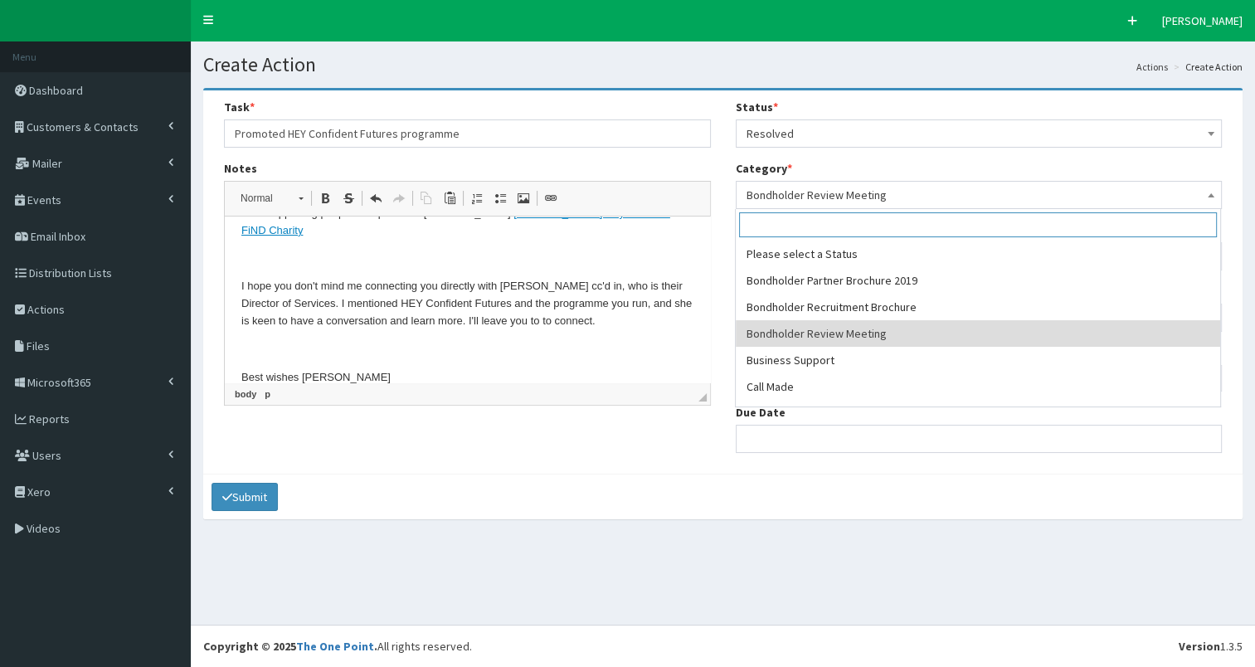
click at [831, 196] on span "Bondholder Review Meeting" at bounding box center [979, 194] width 465 height 23
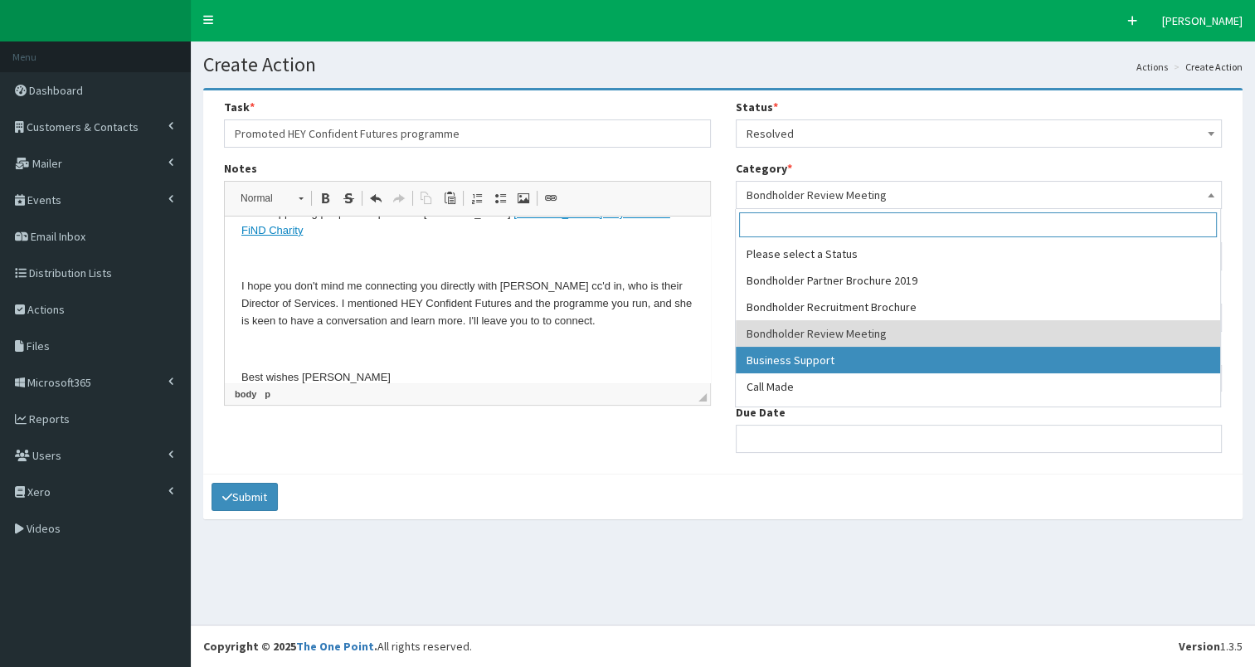
select select "17"
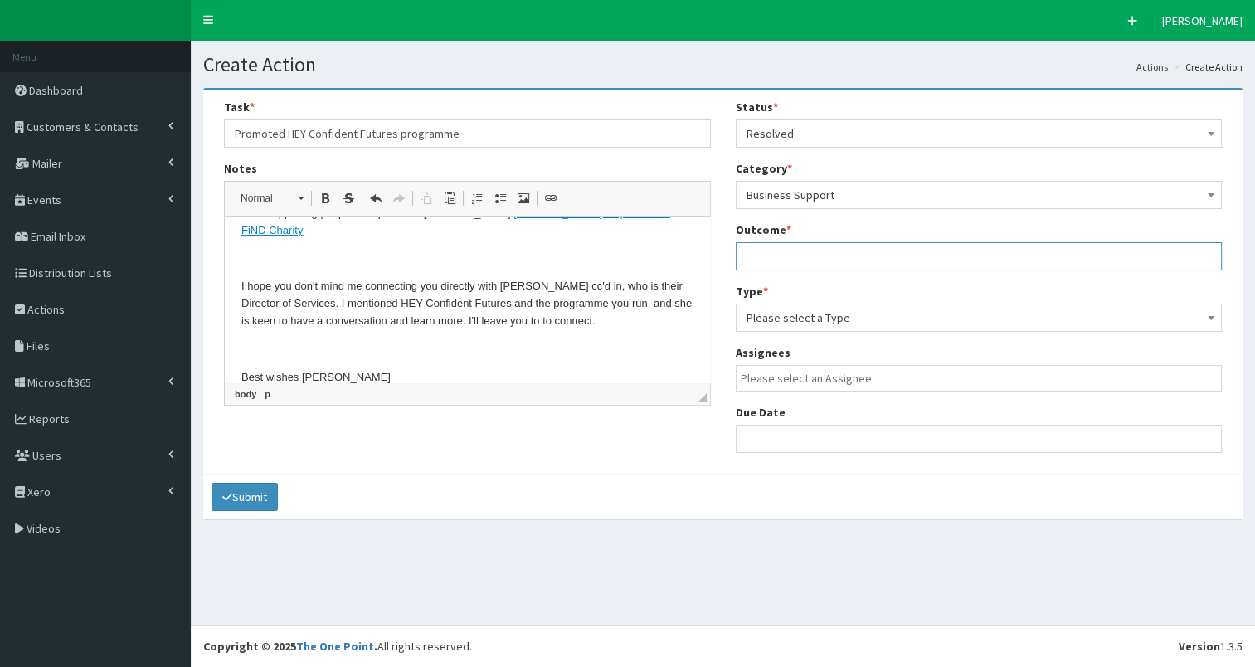
click at [788, 259] on input "text" at bounding box center [979, 256] width 487 height 28
type input "see notes"
click at [789, 319] on span "Please select a Type" at bounding box center [979, 317] width 465 height 23
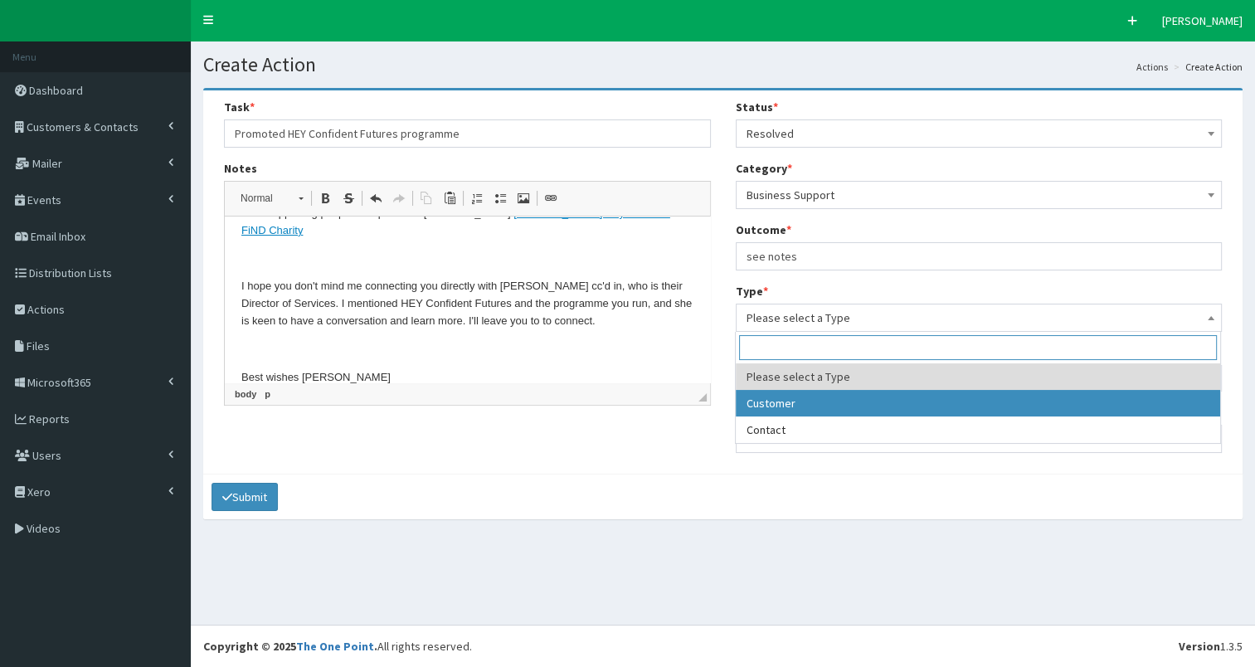
select select "customer"
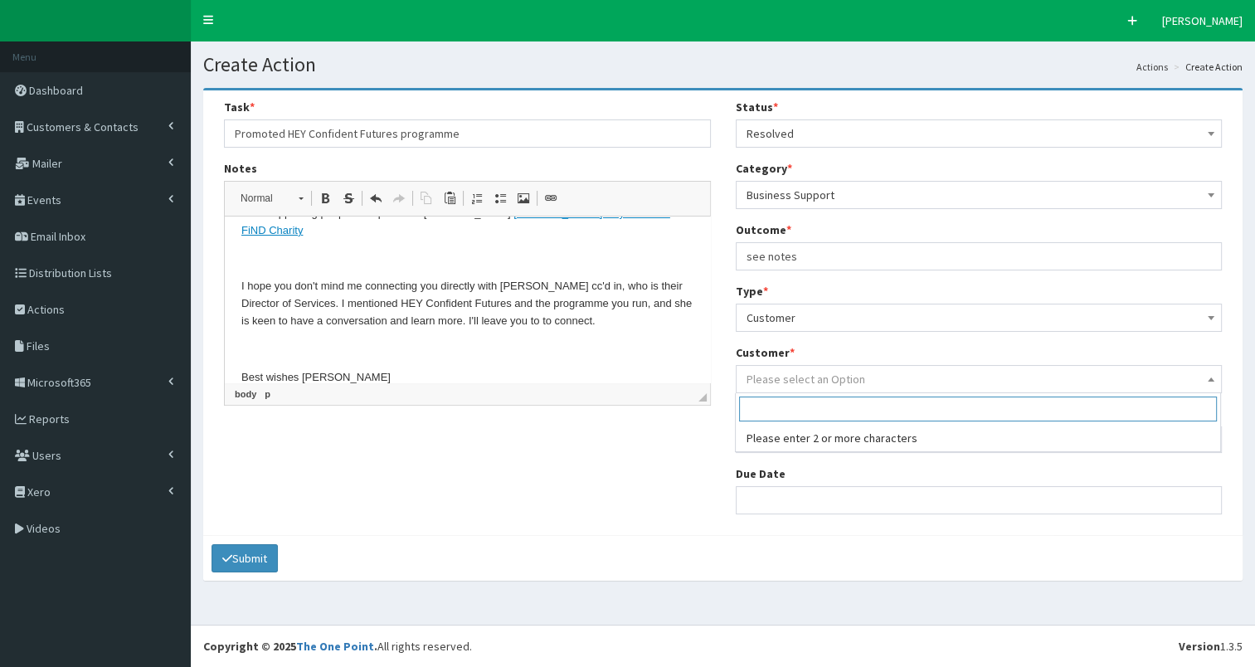
click at [800, 382] on span "Please select an Option" at bounding box center [806, 379] width 119 height 15
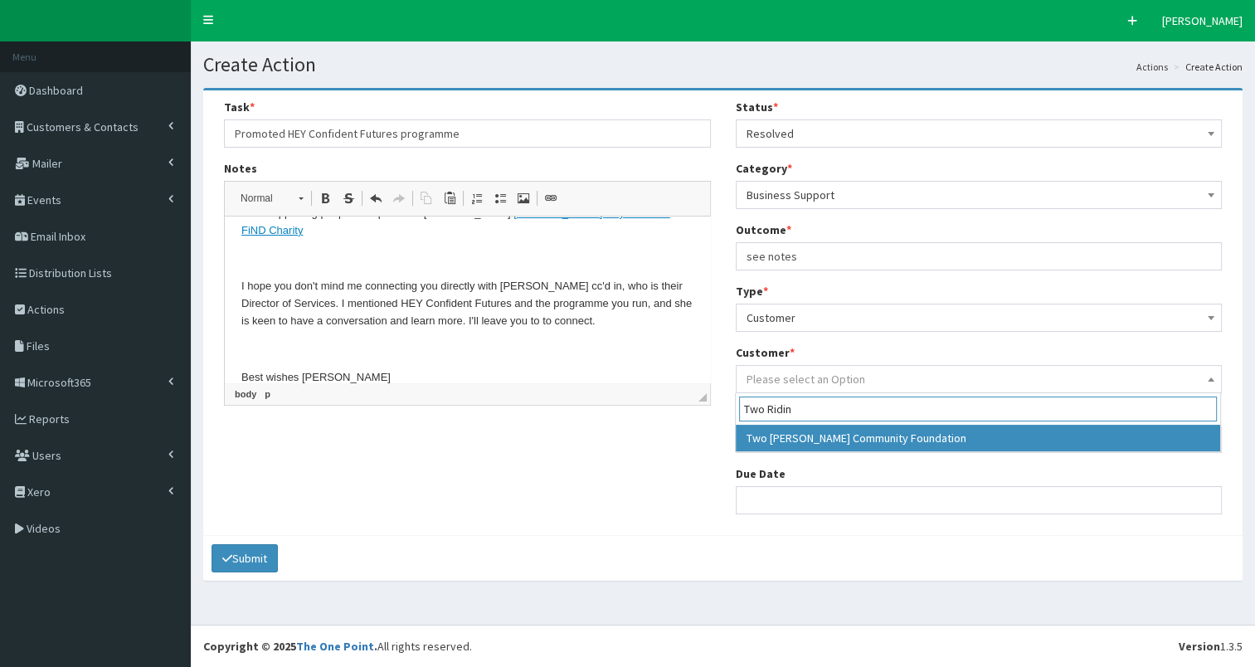
type input "Two Ridin"
select select "8361"
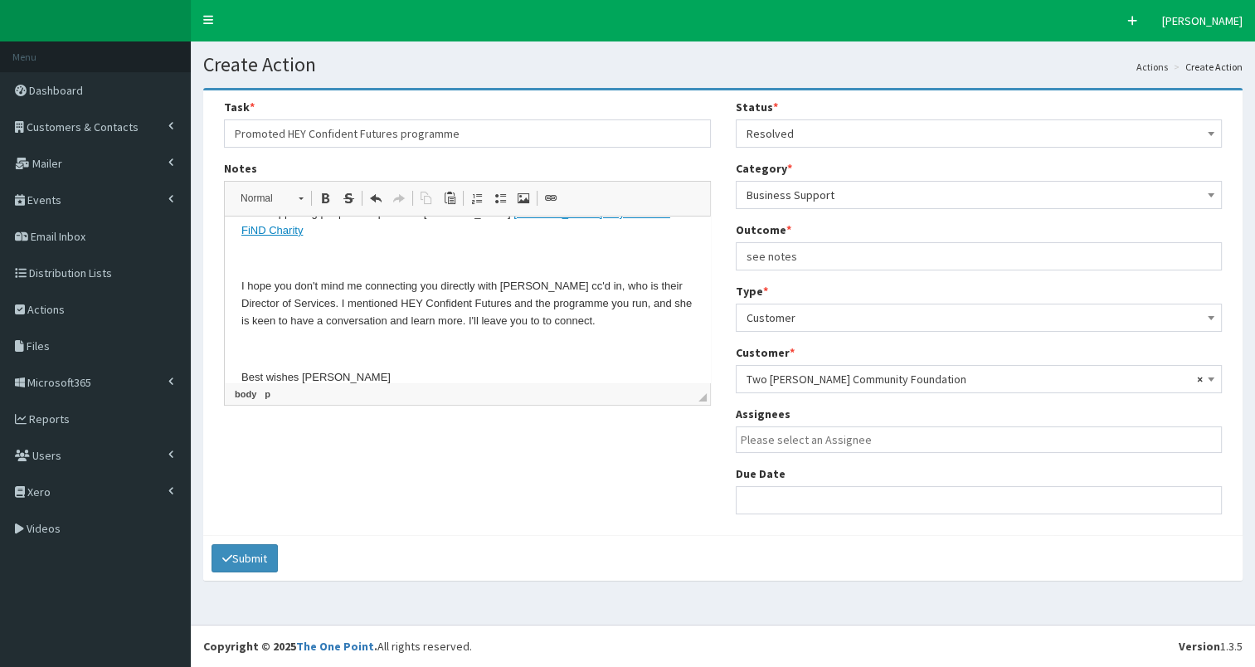
click at [793, 438] on input "search" at bounding box center [983, 439] width 485 height 17
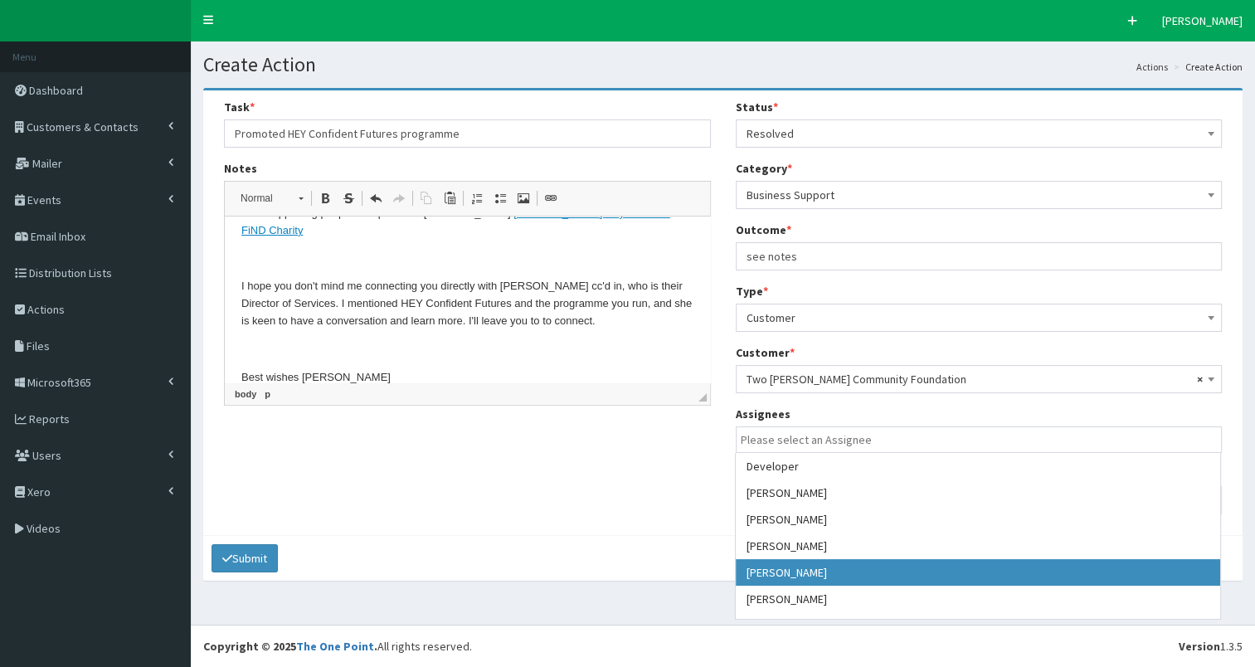
select select "7"
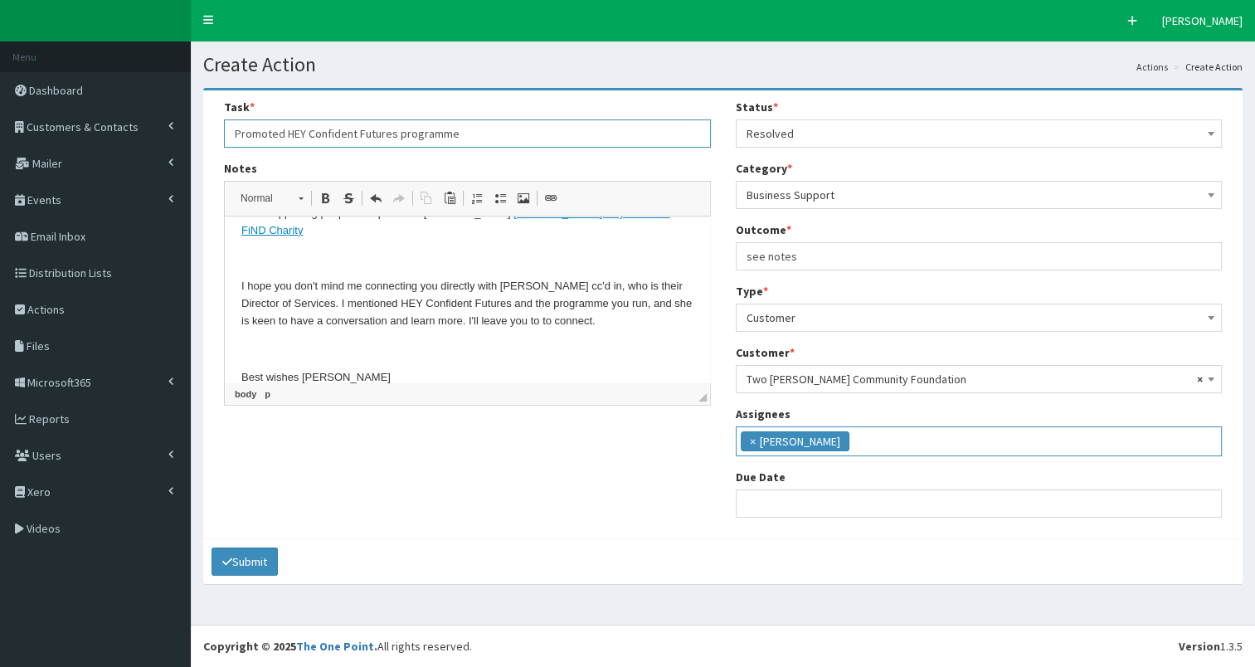
click at [482, 138] on input "Promoted HEY Confident Futures programme" at bounding box center [467, 133] width 487 height 28
type input "Promoted HEY Confident Futures programme to FiND charity"
click at [750, 498] on input "text" at bounding box center [979, 503] width 487 height 28
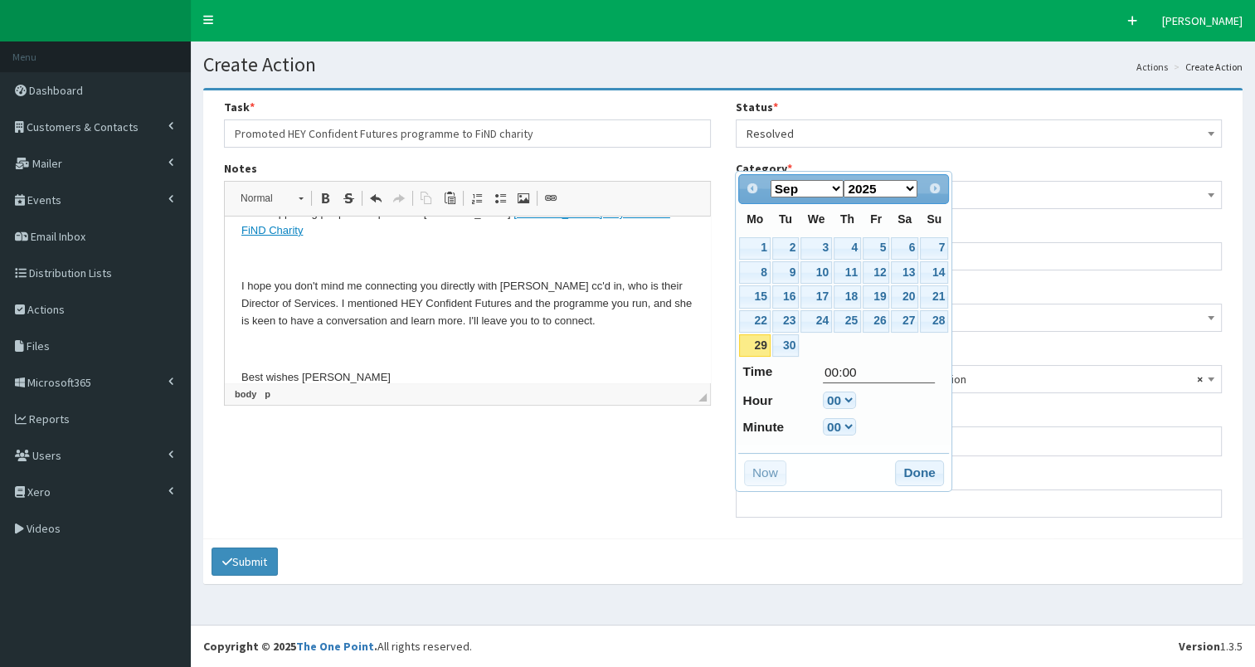
click at [757, 342] on link "29" at bounding box center [754, 345] width 31 height 22
type input "29-09-2025 00:00"
click at [909, 465] on button "Done" at bounding box center [919, 473] width 49 height 27
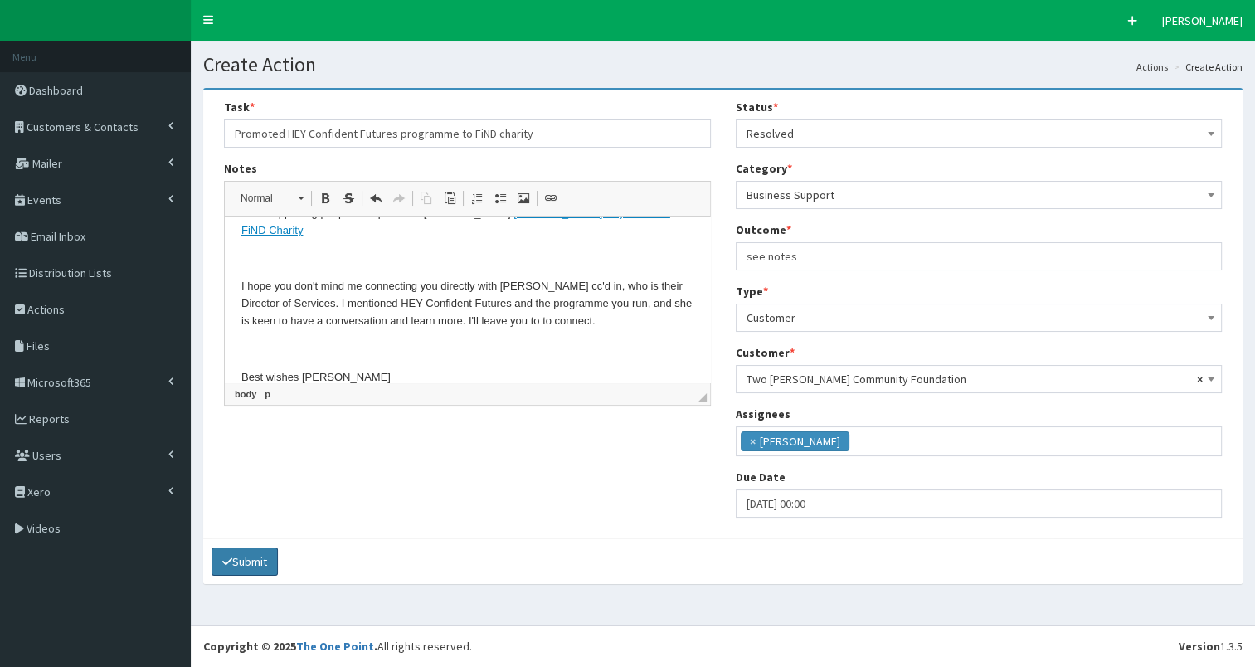
click at [255, 564] on button "Submit" at bounding box center [245, 561] width 66 height 28
